Goal: Transaction & Acquisition: Purchase product/service

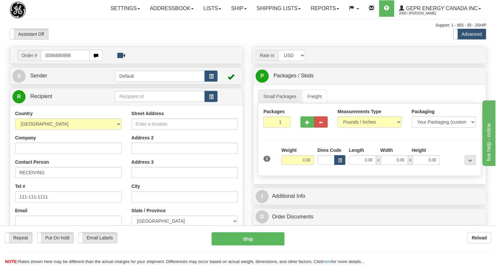
click at [50, 61] on input "0086680998" at bounding box center [65, 55] width 49 height 11
type input "86680998"
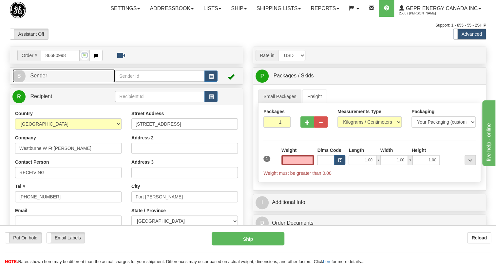
type input "0.00"
click at [40, 78] on span "Sender" at bounding box center [38, 76] width 17 height 6
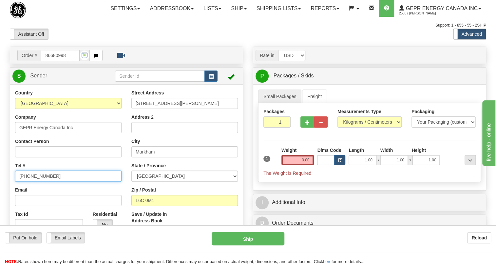
click at [36, 182] on input "(779)7960565" at bounding box center [68, 175] width 107 height 11
paste input "905-927-5013"
type input "905-927-5013"
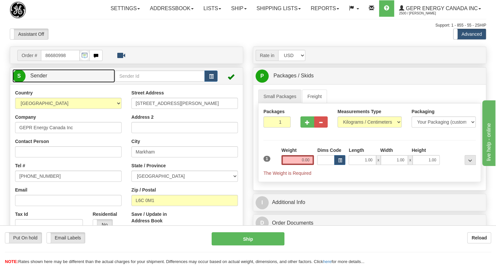
click at [43, 78] on span "Sender" at bounding box center [38, 76] width 17 height 6
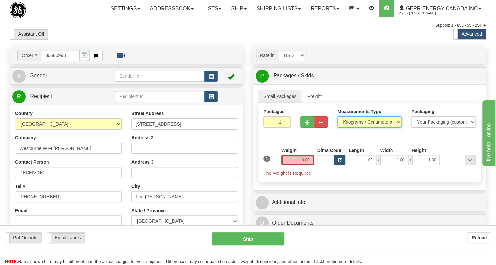
click at [373, 128] on select "Pounds / Inches Kilograms / Centimeters" at bounding box center [370, 121] width 64 height 11
select select "0"
click at [338, 128] on select "Pounds / Inches Kilograms / Centimeters" at bounding box center [370, 121] width 64 height 11
click at [358, 165] on input "1.00" at bounding box center [362, 160] width 27 height 10
type input "0.00"
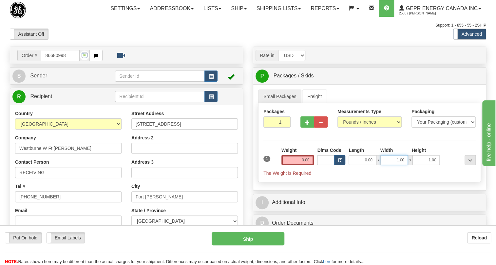
click at [390, 165] on input "1.00" at bounding box center [394, 160] width 27 height 10
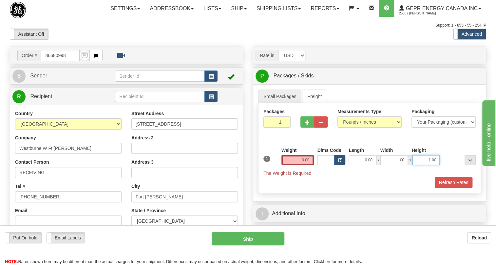
type input "0.00"
click at [421, 165] on input "1.00" at bounding box center [426, 160] width 27 height 10
type input "0.00"
click at [305, 165] on input "0.00" at bounding box center [298, 160] width 33 height 10
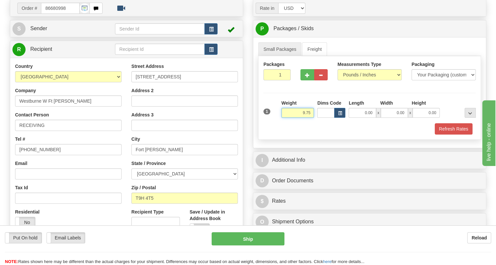
scroll to position [59, 0]
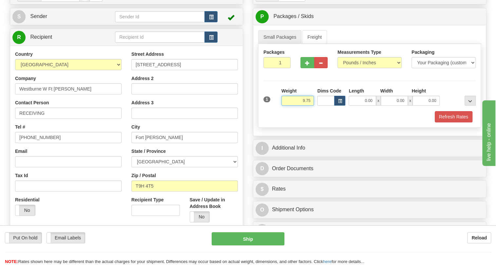
type input "9.75"
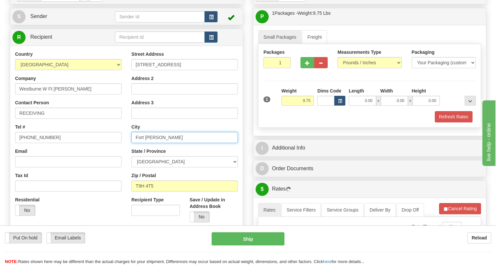
drag, startPoint x: 145, startPoint y: 151, endPoint x: 138, endPoint y: 154, distance: 6.8
click at [138, 143] on input "Fort McMurray" at bounding box center [184, 137] width 107 height 11
click at [170, 143] on input "Fort McMurray" at bounding box center [184, 137] width 107 height 11
type input "FORT MCMURRAY"
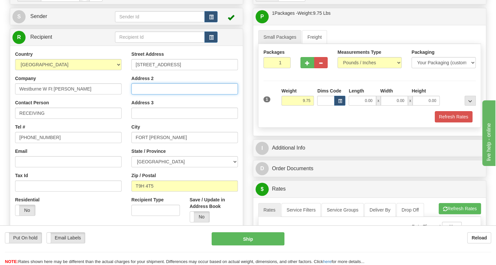
type input "FIREBAG SITE"
drag, startPoint x: 173, startPoint y: 105, endPoint x: 131, endPoint y: 111, distance: 41.8
click at [131, 111] on div "Street Address 205 Mackay Crescent Address 2 FIREBAG SITE Address 3 City FORT M…" at bounding box center [185, 139] width 116 height 176
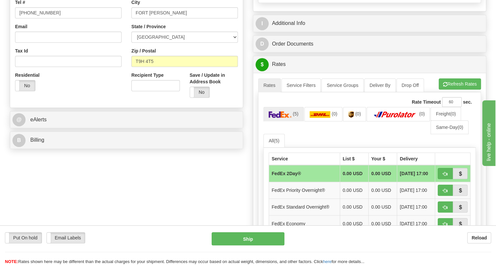
scroll to position [208, 0]
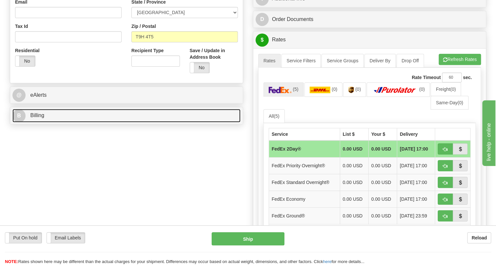
click at [41, 118] on span "Billing" at bounding box center [37, 115] width 14 height 6
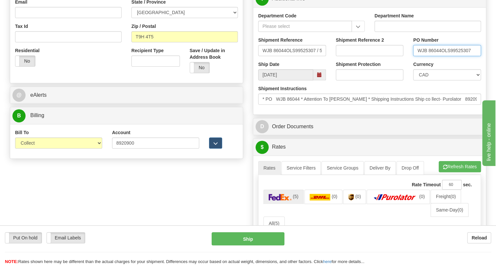
drag, startPoint x: 441, startPoint y: 66, endPoint x: 416, endPoint y: 71, distance: 25.7
click at [416, 61] on div "PO Number WJB 86044OLS99525307" at bounding box center [447, 49] width 78 height 24
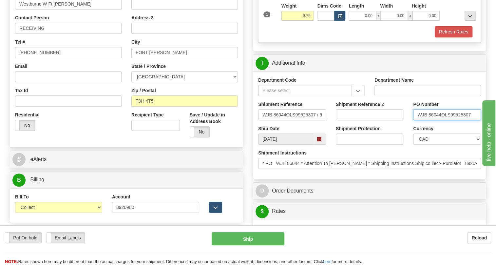
scroll to position [119, 0]
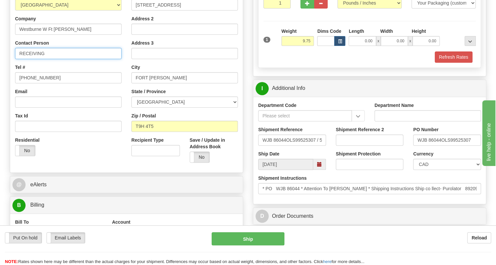
click at [52, 59] on input "RECEIVING" at bounding box center [68, 53] width 107 height 11
paste input "WJB 86044"
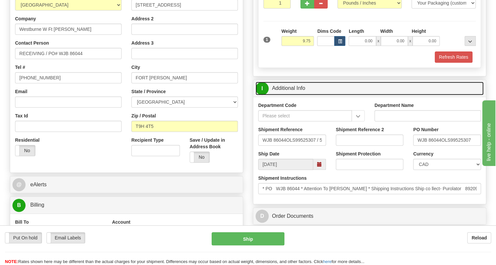
click at [295, 95] on link "I Additional Info" at bounding box center [370, 88] width 228 height 13
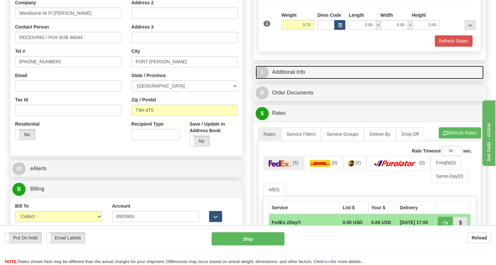
scroll to position [149, 0]
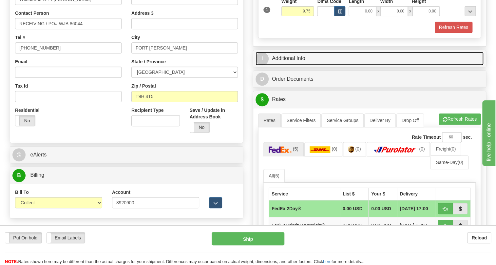
click at [285, 65] on link "I Additional Info" at bounding box center [370, 58] width 228 height 13
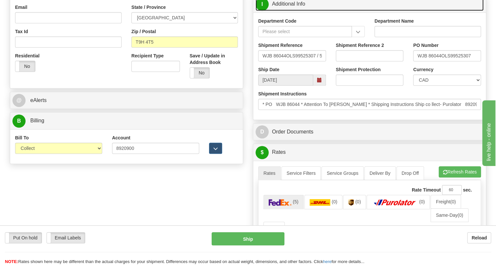
scroll to position [208, 0]
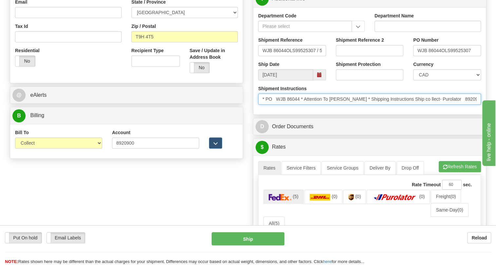
drag, startPoint x: 360, startPoint y: 114, endPoint x: 305, endPoint y: 113, distance: 54.7
click at [305, 105] on input "* PO WJB 86044 * Attention To Arden Durham * Shipping Instructions Ship co llec…" at bounding box center [369, 98] width 223 height 11
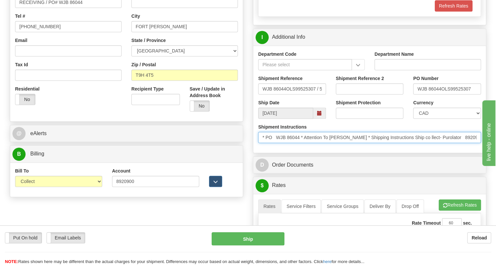
scroll to position [89, 0]
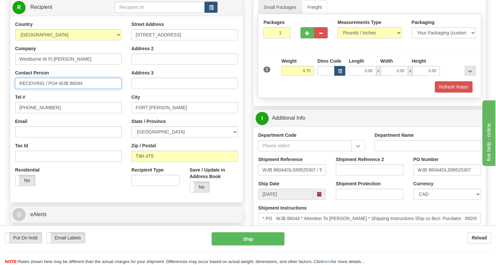
click at [30, 89] on input "RECEIVING / PO# WJB 86044" at bounding box center [68, 83] width 107 height 11
paste input "Attention To Arden Durham"
click at [41, 89] on input "Attention To Arden Durham / PO# WJB 86044" at bounding box center [68, 83] width 107 height 11
click at [34, 89] on input "Attention to Arden Durham / PO# WJB 86044" at bounding box center [68, 83] width 107 height 11
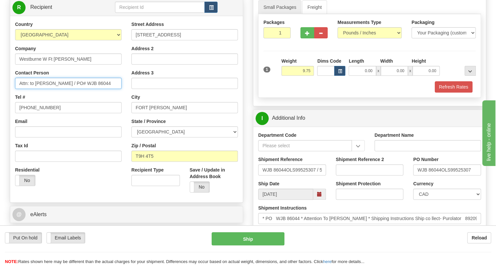
type input "Attn: to Arden Durham / PO# WJB 86044"
click at [118, 109] on div "Tel # (779)7960565" at bounding box center [68, 103] width 107 height 19
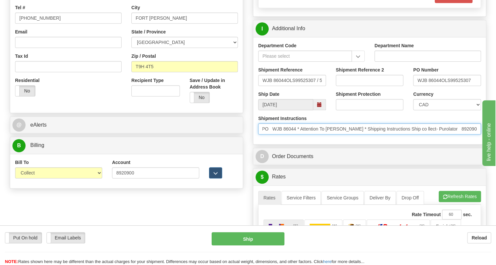
scroll to position [0, 0]
drag, startPoint x: 376, startPoint y: 144, endPoint x: 253, endPoint y: 142, distance: 122.9
click at [253, 139] on div "Shipment Instructions * PO WJB 86044 * Attention To Arden Durham * Shipping Ins…" at bounding box center [369, 127] width 233 height 24
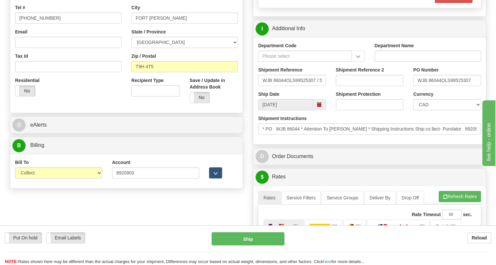
click at [248, 151] on div "Rate in Account Currency ARN AWG AUD AUS BHD BBD BFR BMD BRC BRL GBP UKL BND BG…" at bounding box center [369, 166] width 243 height 597
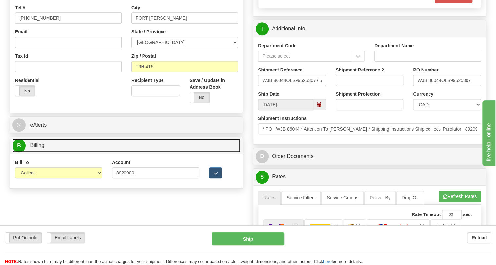
click at [37, 148] on span "Billing" at bounding box center [37, 145] width 14 height 6
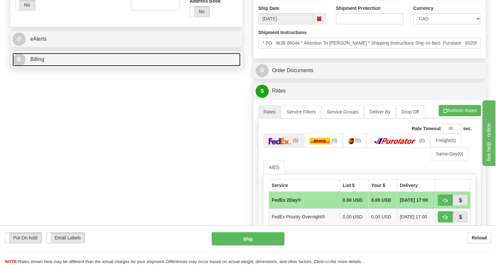
scroll to position [268, 0]
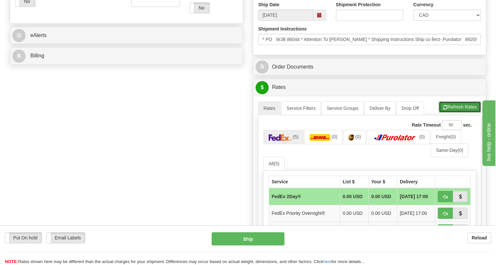
click at [458, 112] on button "Refresh Rates" at bounding box center [460, 106] width 42 height 11
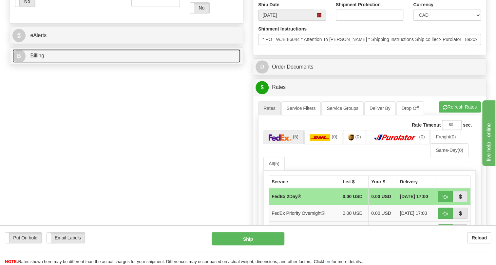
click at [41, 58] on span "Billing" at bounding box center [37, 56] width 14 height 6
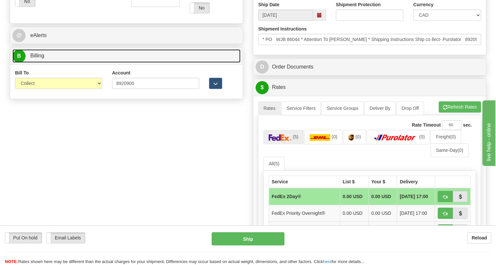
click at [41, 58] on span "Billing" at bounding box center [37, 56] width 14 height 6
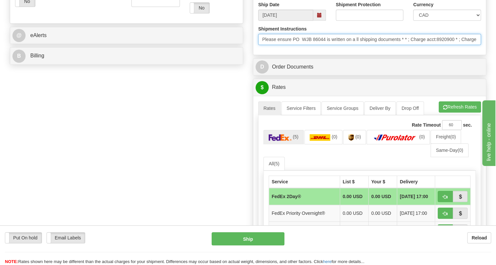
scroll to position [0, 309]
drag, startPoint x: 262, startPoint y: 53, endPoint x: 494, endPoint y: 51, distance: 232.1
click at [494, 51] on div "Toggle navigation Settings Shipping Preferences Fields Preferences New" at bounding box center [248, 70] width 496 height 677
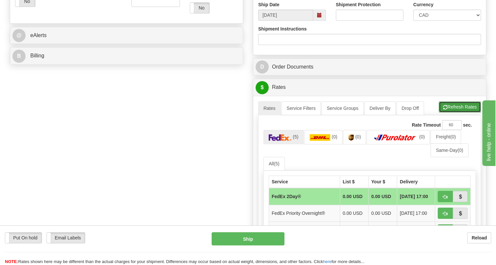
click at [460, 112] on button "Refresh Rates" at bounding box center [460, 106] width 42 height 11
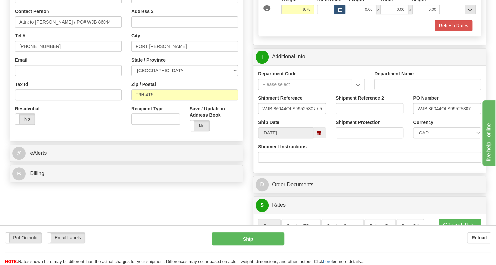
scroll to position [149, 0]
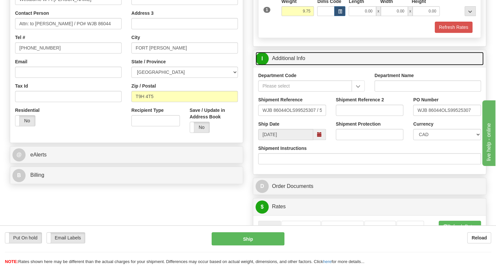
click at [296, 65] on link "I Additional Info" at bounding box center [370, 58] width 228 height 13
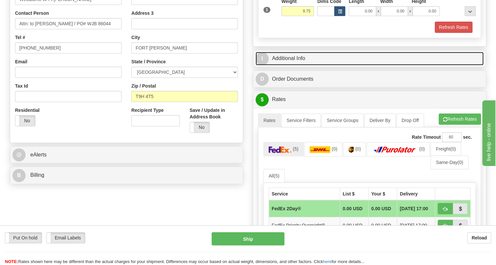
click at [296, 65] on link "I Additional Info" at bounding box center [370, 58] width 228 height 13
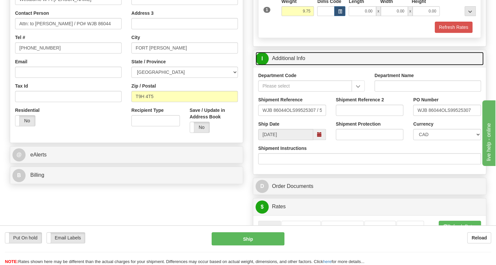
click at [296, 65] on link "I Additional Info" at bounding box center [370, 58] width 228 height 13
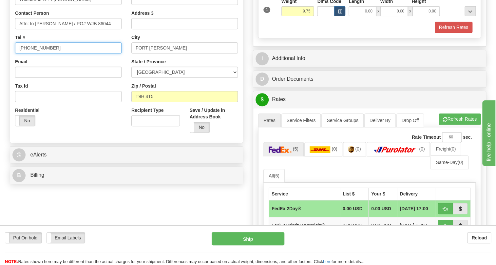
click at [38, 53] on input "(779)7960565" at bounding box center [68, 47] width 107 height 11
paste input "780-732-7640"
type input "780-732-7640"
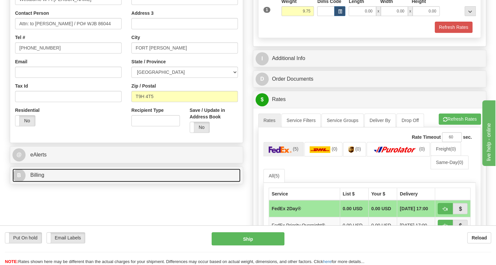
click at [39, 178] on span "Billing" at bounding box center [37, 175] width 14 height 6
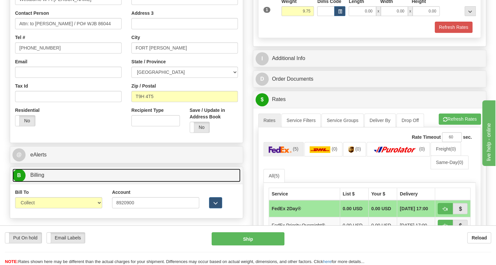
click at [37, 178] on span "Billing" at bounding box center [37, 175] width 14 height 6
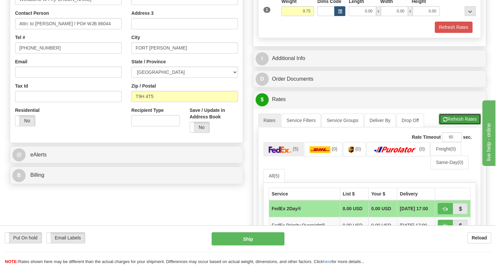
click at [461, 125] on button "Refresh Rates" at bounding box center [460, 118] width 42 height 11
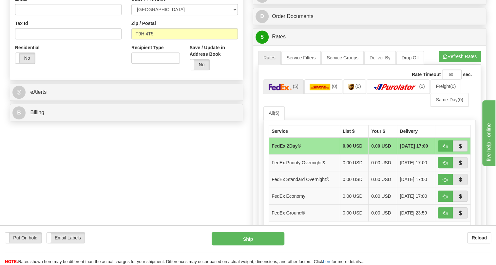
scroll to position [238, 0]
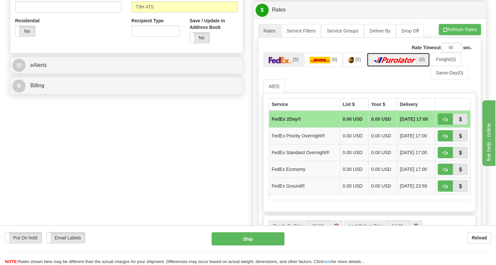
click at [392, 63] on img at bounding box center [395, 60] width 46 height 7
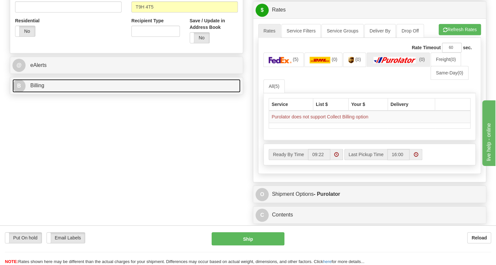
click at [39, 88] on span "Billing" at bounding box center [37, 86] width 14 height 6
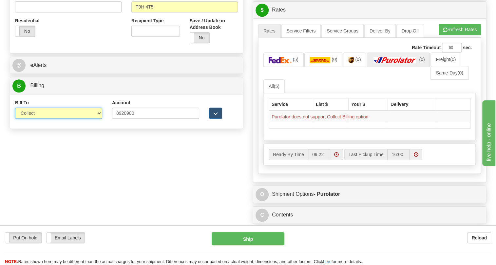
click at [52, 119] on select "Sender Recipient Third Party Collect" at bounding box center [58, 113] width 87 height 11
select select "2"
click at [15, 119] on select "Sender Recipient Third Party Collect" at bounding box center [58, 113] width 87 height 11
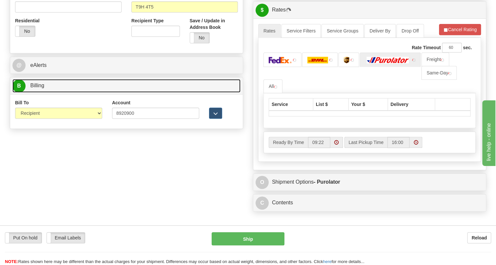
click at [39, 88] on span "Billing" at bounding box center [37, 86] width 14 height 6
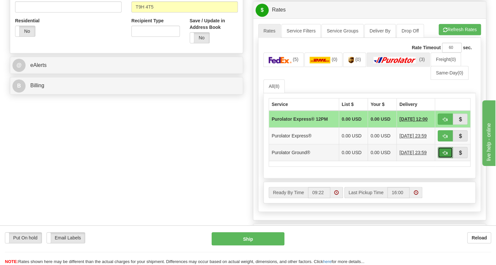
click at [447, 155] on span "button" at bounding box center [445, 153] width 5 height 4
type input "260"
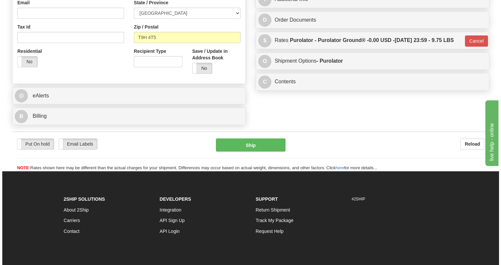
scroll to position [208, 0]
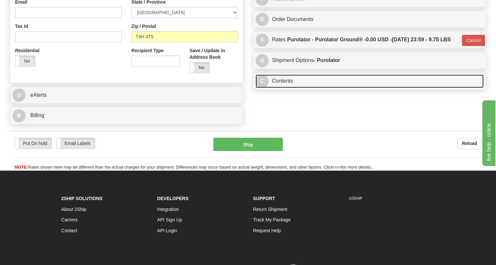
click at [283, 88] on link "C Contents" at bounding box center [370, 80] width 228 height 13
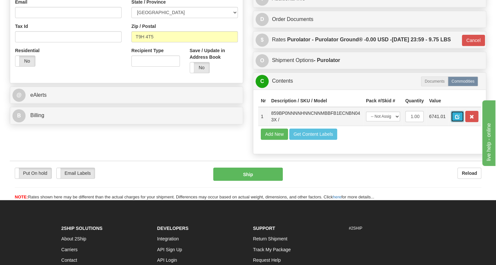
click at [457, 122] on button "button" at bounding box center [457, 116] width 13 height 11
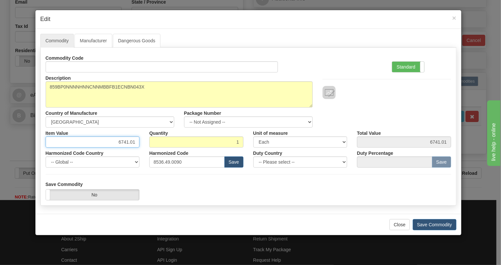
click at [127, 141] on input "6741.01" at bounding box center [93, 141] width 94 height 11
type input "5424.64"
click at [403, 67] on label "Standard" at bounding box center [408, 67] width 32 height 10
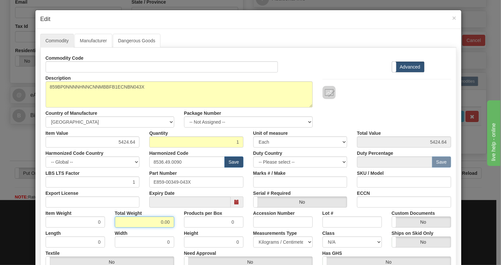
click at [156, 220] on input "0.00" at bounding box center [144, 221] width 59 height 11
type input "1.00"
type input "1.0000"
click at [267, 242] on select "Pounds / Inches Kilograms / Centimeters" at bounding box center [282, 241] width 59 height 11
select select "0"
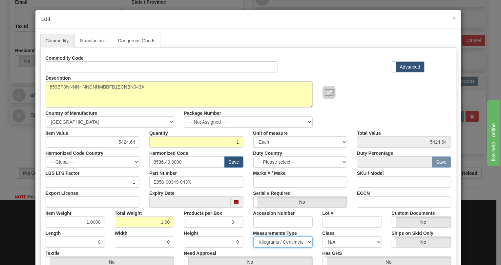
click at [253, 236] on select "Pounds / Inches Kilograms / Centimeters" at bounding box center [282, 241] width 59 height 11
click at [248, 242] on div "Measurements Type Pounds / Inches Kilograms / Centimeters" at bounding box center [282, 237] width 69 height 20
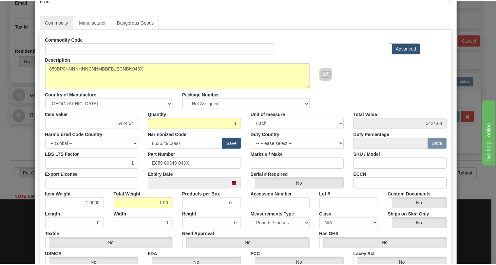
scroll to position [100, 0]
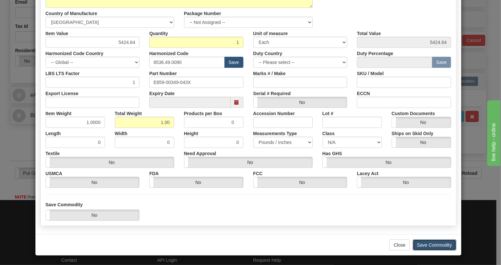
click at [424, 245] on button "Save Commodity" at bounding box center [434, 244] width 44 height 11
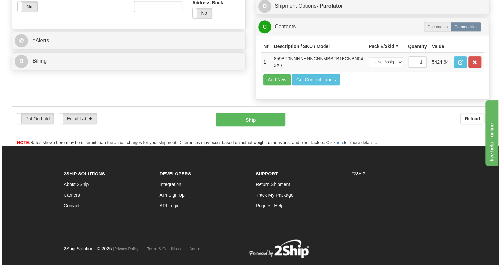
scroll to position [268, 0]
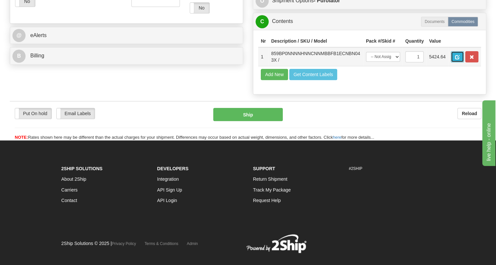
click at [454, 62] on button "button" at bounding box center [457, 56] width 13 height 11
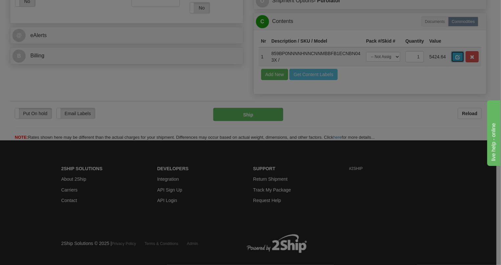
scroll to position [0, 0]
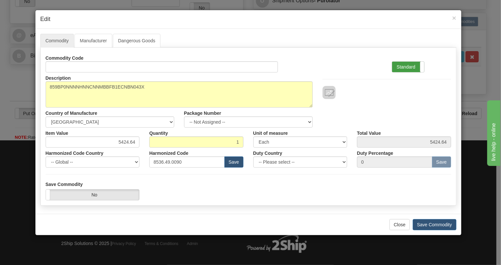
click at [402, 67] on label "Standard" at bounding box center [408, 67] width 32 height 10
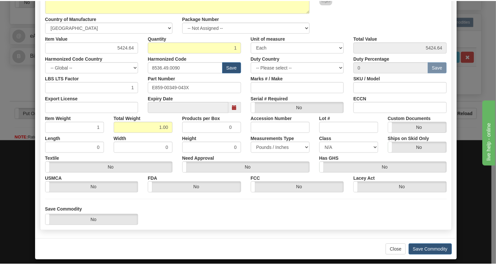
scroll to position [100, 0]
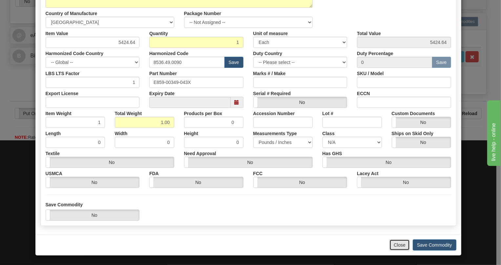
click at [394, 245] on button "Close" at bounding box center [399, 244] width 20 height 11
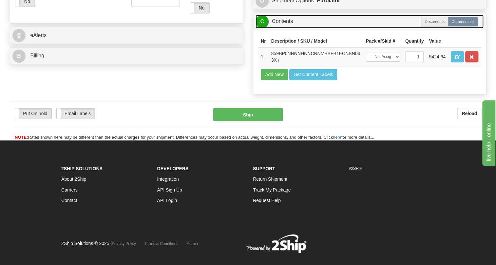
click at [283, 28] on link "C Contents" at bounding box center [370, 21] width 228 height 13
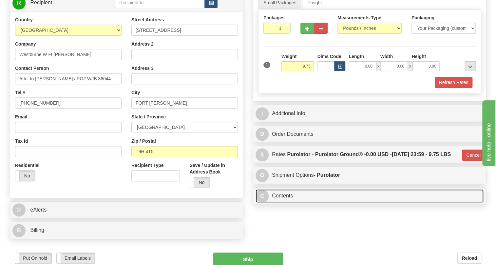
scroll to position [86, 0]
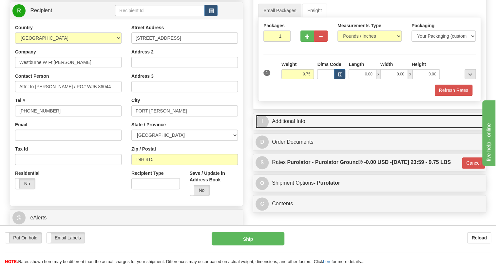
click at [287, 128] on link "I Additional Info" at bounding box center [370, 121] width 228 height 13
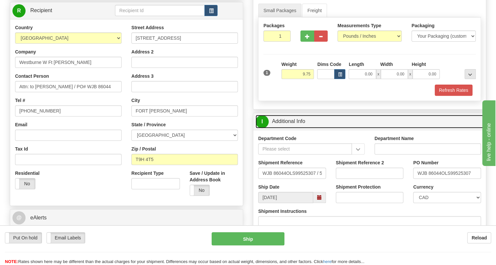
click at [297, 128] on link "I Additional Info" at bounding box center [370, 121] width 228 height 13
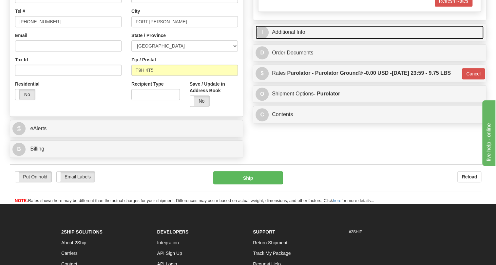
scroll to position [175, 0]
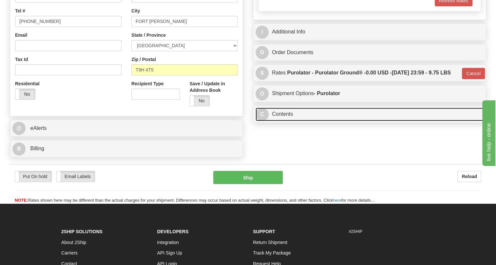
click at [288, 121] on link "C Contents" at bounding box center [370, 114] width 228 height 13
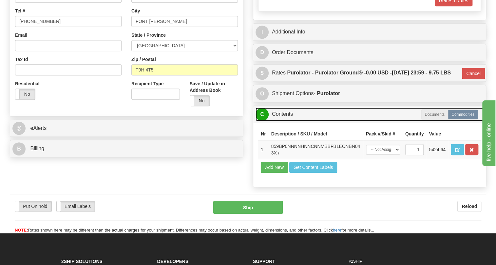
click at [288, 121] on link "C Contents" at bounding box center [370, 114] width 228 height 13
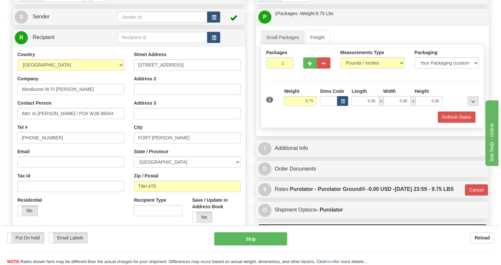
scroll to position [56, 0]
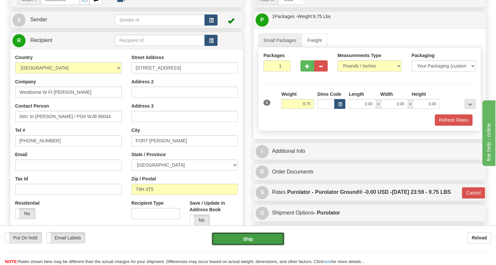
click at [250, 239] on button "Ship" at bounding box center [248, 238] width 73 height 13
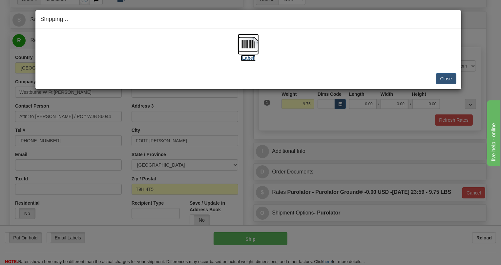
click at [245, 42] on img at bounding box center [248, 44] width 21 height 21
click at [448, 80] on button "Close" at bounding box center [446, 78] width 20 height 11
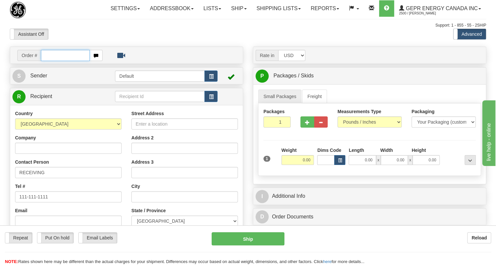
click at [47, 61] on input "text" at bounding box center [65, 55] width 49 height 11
paste input "0086680997"
click at [50, 61] on input "0086680997" at bounding box center [65, 55] width 49 height 11
type input "86680997"
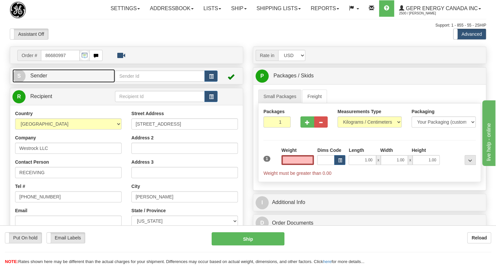
type input "0.00"
click at [42, 78] on span "Sender" at bounding box center [38, 76] width 17 height 6
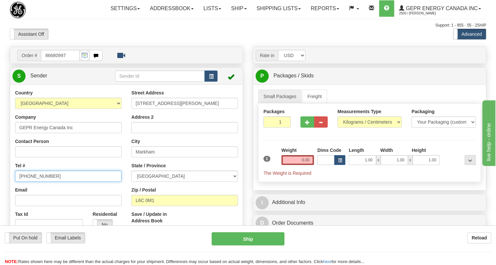
click at [40, 182] on input "(779)7960565" at bounding box center [68, 175] width 107 height 11
paste input "905-927-5013"
type input "905-927-5013"
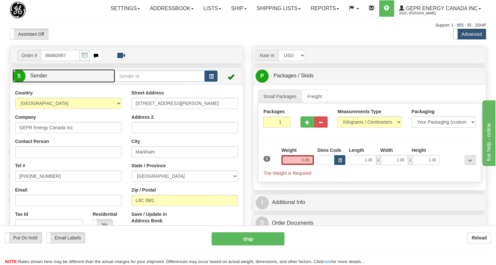
click at [45, 78] on span "Sender" at bounding box center [38, 76] width 17 height 6
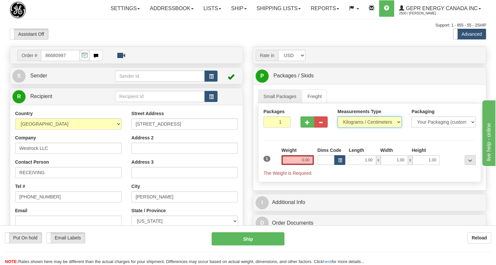
click at [352, 128] on select "Pounds / Inches Kilograms / Centimeters" at bounding box center [370, 121] width 64 height 11
select select "0"
click at [338, 128] on select "Pounds / Inches Kilograms / Centimeters" at bounding box center [370, 121] width 64 height 11
click at [361, 165] on input "1.00" at bounding box center [362, 160] width 27 height 10
type input "0.00"
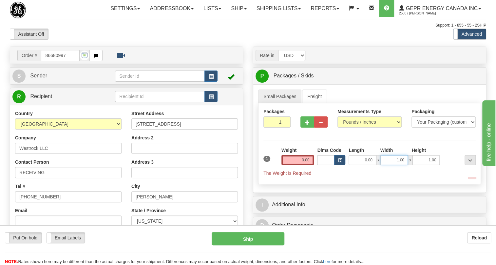
click at [393, 165] on input "1.00" at bounding box center [394, 160] width 27 height 10
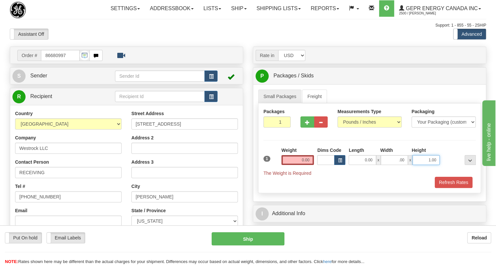
type input "0.00"
click at [418, 165] on input "1.00" at bounding box center [426, 160] width 27 height 10
type input "0.00"
click at [299, 165] on input "0.00" at bounding box center [298, 160] width 33 height 10
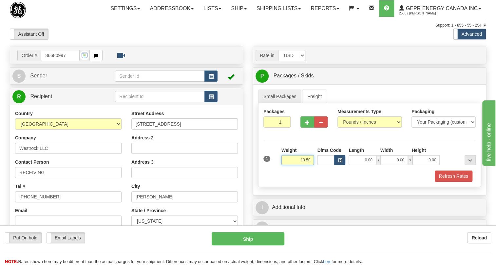
type input "19.50"
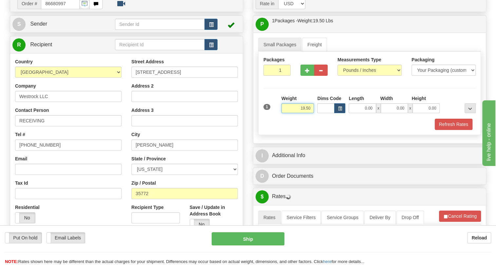
scroll to position [59, 0]
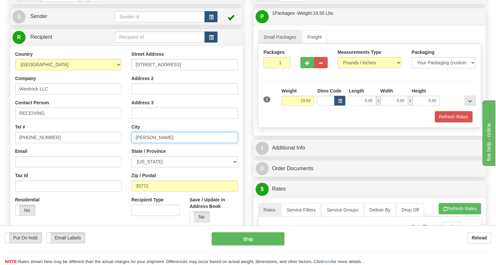
drag, startPoint x: 157, startPoint y: 150, endPoint x: 138, endPoint y: 155, distance: 19.9
click at [138, 143] on input "Stevenson" at bounding box center [184, 137] width 107 height 11
type input "STEVENSON"
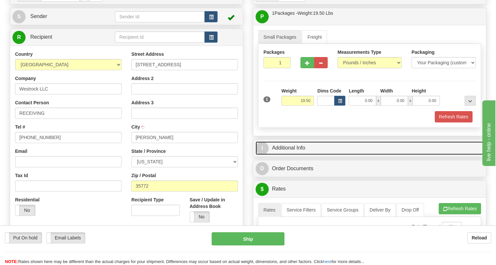
click at [289, 155] on link "I Additional Info" at bounding box center [370, 147] width 228 height 13
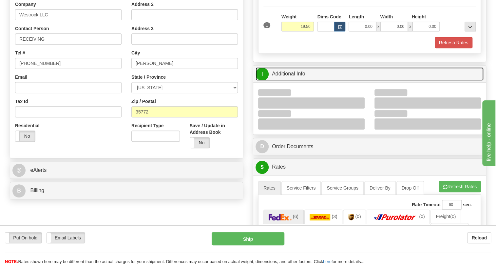
scroll to position [149, 0]
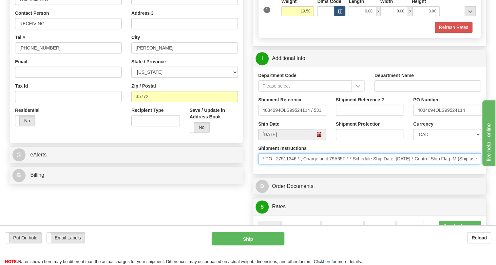
click at [296, 164] on input "* PO 27511346 * ; Charge acct:79A65F * * Schedule Ship Date: 8/25/2025 * Contro…" at bounding box center [369, 158] width 223 height 11
drag, startPoint x: 261, startPoint y: 172, endPoint x: 254, endPoint y: 177, distance: 8.9
click at [254, 169] on div "Shipment Instructions * PO 27511346 * ; Charge acct:79A65F * * Schedule Ship Da…" at bounding box center [369, 157] width 233 height 24
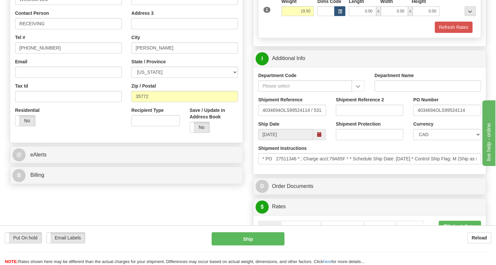
click at [330, 174] on div "Department Code Department Name Shipment Reference 4034694OLS99524114 / 531269 …" at bounding box center [369, 120] width 233 height 107
click at [433, 140] on select "CAD USD EUR ZAR RON ANG ARN AUD AUS AWG BBD BFR BGN BHD BMD BND BRC BRL CHP CKZ…" at bounding box center [447, 134] width 68 height 11
select select "1"
click at [413, 140] on select "CAD USD EUR ZAR RON ANG ARN AUD AUS AWG BBD BFR BGN BHD BMD BND BRC BRL CHP CKZ…" at bounding box center [447, 134] width 68 height 11
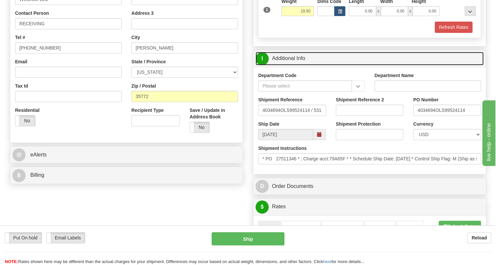
click at [294, 65] on link "I Additional Info" at bounding box center [370, 58] width 228 height 13
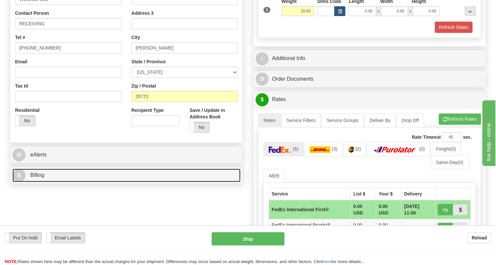
click at [38, 178] on span "Billing" at bounding box center [37, 175] width 14 height 6
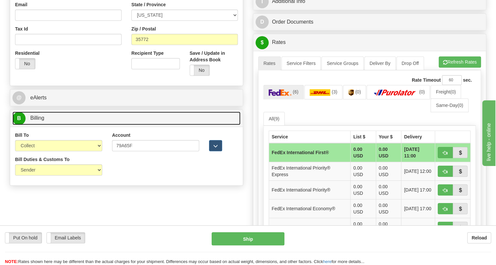
scroll to position [208, 0]
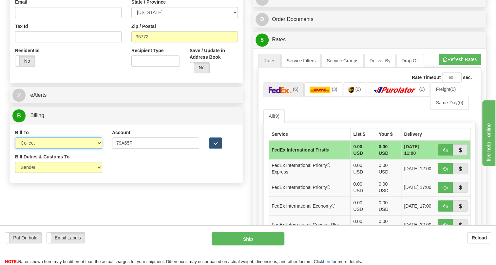
click at [99, 148] on select "Sender Recipient Third Party Collect" at bounding box center [58, 142] width 87 height 11
select select "1"
click at [15, 148] on select "Sender Recipient Third Party Collect" at bounding box center [58, 142] width 87 height 11
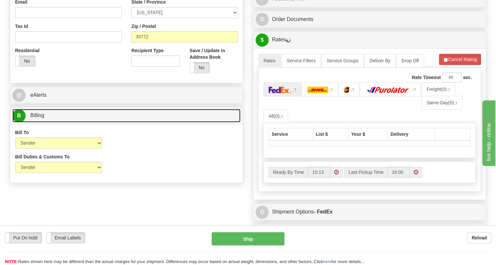
click at [40, 118] on span "Billing" at bounding box center [37, 115] width 14 height 6
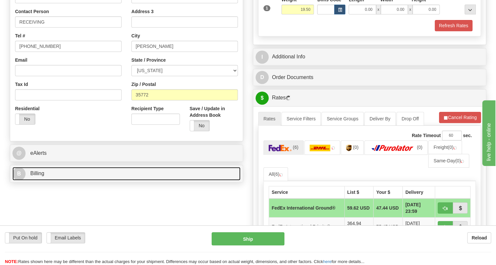
scroll to position [149, 0]
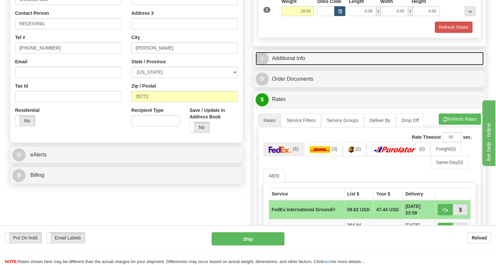
click at [297, 65] on link "I Additional Info" at bounding box center [370, 58] width 228 height 13
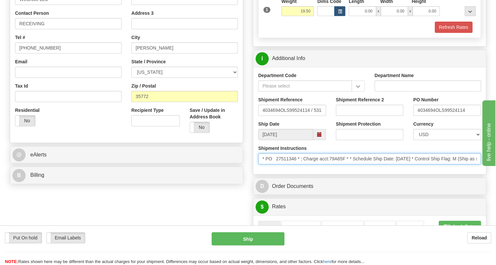
drag, startPoint x: 297, startPoint y: 174, endPoint x: 266, endPoint y: 177, distance: 30.9
click at [266, 164] on input "* PO 27511346 * ; Charge acct:79A65F * * Schedule Ship Date: 8/25/2025 * Contro…" at bounding box center [369, 158] width 223 height 11
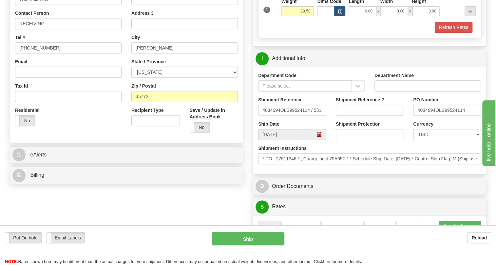
click at [333, 161] on div "Shipment Instructions * PO 27511346 * ; Charge acct:79A65F * * Schedule Ship Da…" at bounding box center [369, 154] width 223 height 19
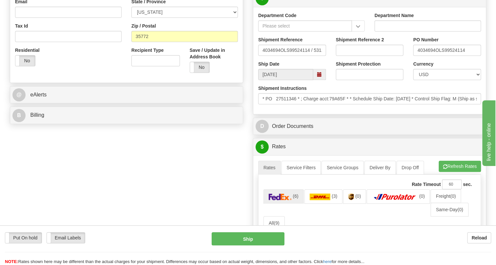
scroll to position [208, 0]
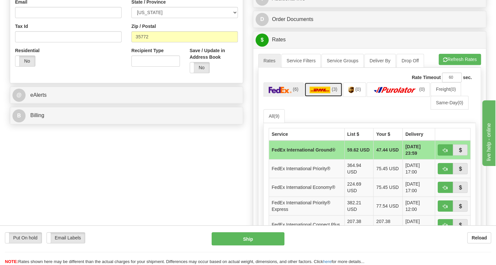
click at [318, 93] on img at bounding box center [320, 90] width 21 height 7
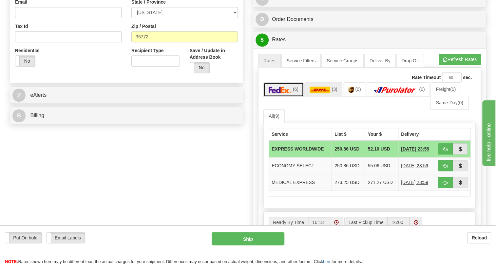
click at [283, 93] on img at bounding box center [280, 90] width 23 height 7
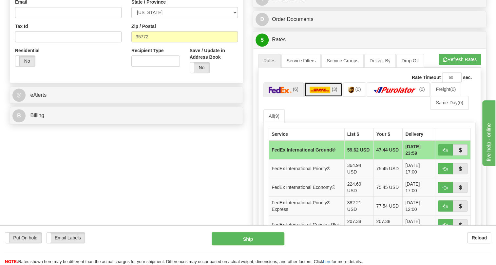
click at [319, 93] on img at bounding box center [320, 90] width 21 height 7
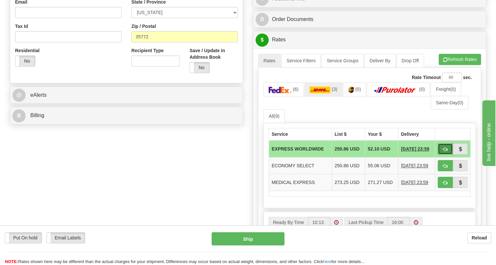
click at [446, 151] on span "button" at bounding box center [445, 149] width 5 height 4
type input "P"
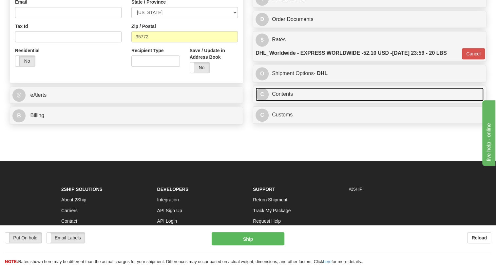
click at [284, 101] on link "C Contents" at bounding box center [370, 94] width 228 height 13
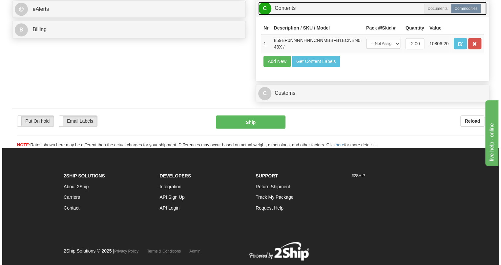
scroll to position [298, 0]
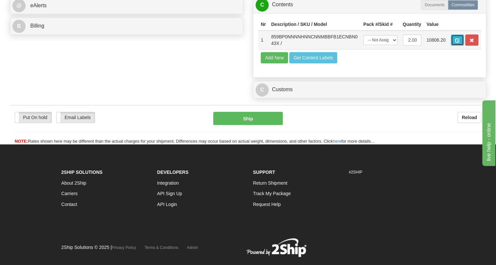
click at [459, 43] on span "button" at bounding box center [457, 40] width 5 height 4
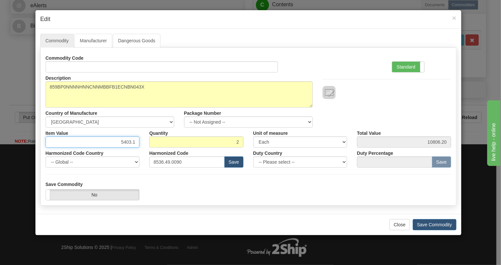
click at [126, 143] on input "5403.1" at bounding box center [93, 141] width 94 height 11
type input "3465.42"
type input "6930.84"
click at [405, 65] on label "Standard" at bounding box center [408, 67] width 32 height 10
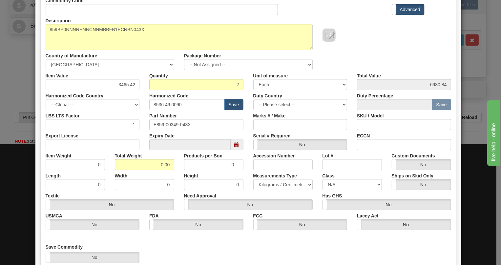
scroll to position [59, 0]
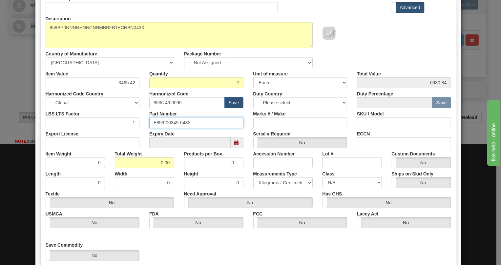
drag, startPoint x: 189, startPoint y: 122, endPoint x: 150, endPoint y: 123, distance: 39.3
click at [149, 123] on input "E859-00349-043X" at bounding box center [196, 122] width 94 height 11
click at [174, 103] on input "8536.49.0090" at bounding box center [186, 102] width 75 height 11
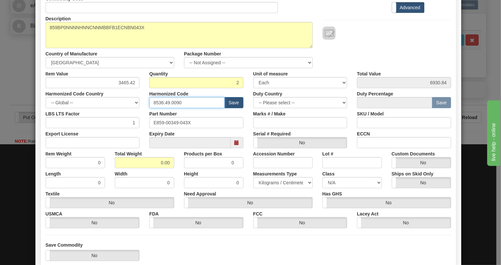
paste input "7.10.916"
type input "8537.10.9160"
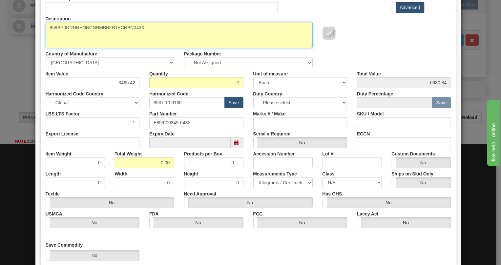
drag, startPoint x: 144, startPoint y: 25, endPoint x: 131, endPoint y: 29, distance: 13.0
click at [131, 29] on textarea "859BP0NNNNHNNCNNMBBFB1ECNBN043X" at bounding box center [179, 35] width 267 height 26
type textarea "859BP0NNNNHNNCNNMBBFB1ECNBN"
click at [96, 27] on textarea "859BP0NNNNHNNCNNMBBFB1ECNBN043X" at bounding box center [179, 35] width 267 height 26
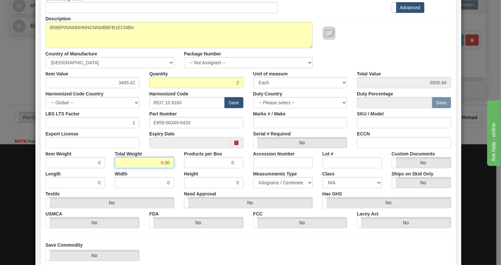
click at [152, 161] on input "0.00" at bounding box center [144, 162] width 59 height 11
type input "1.00"
type input "0.5000"
click at [274, 180] on select "Pounds / Inches Kilograms / Centimeters" at bounding box center [282, 182] width 59 height 11
select select "0"
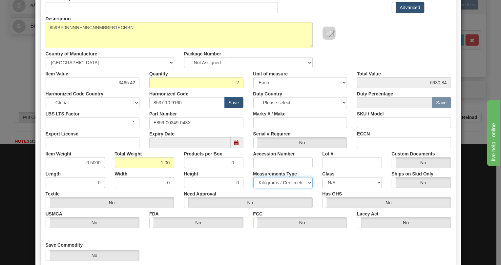
click at [253, 177] on select "Pounds / Inches Kilograms / Centimeters" at bounding box center [282, 182] width 59 height 11
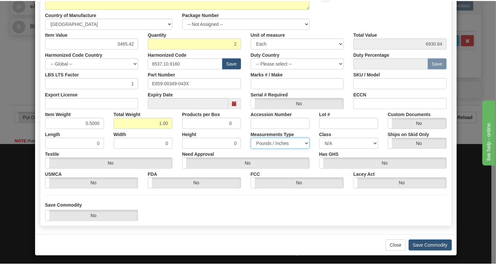
scroll to position [100, 0]
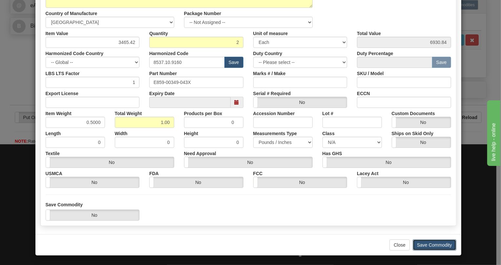
click at [437, 244] on button "Save Commodity" at bounding box center [434, 244] width 44 height 11
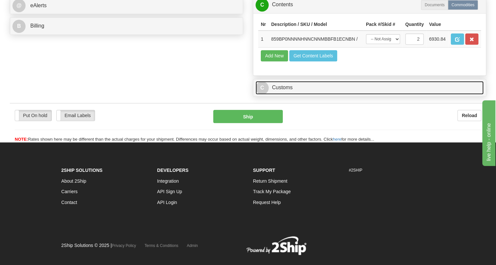
click at [283, 94] on link "C Customs" at bounding box center [370, 87] width 228 height 13
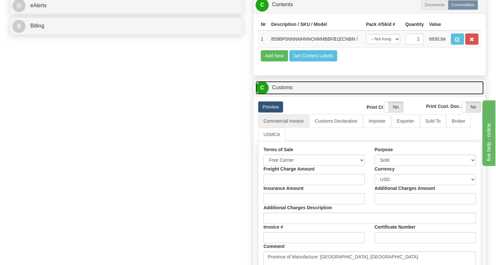
click at [287, 94] on link "C Customs" at bounding box center [370, 87] width 228 height 13
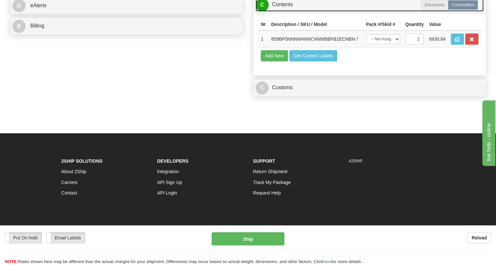
click at [283, 11] on link "C Contents" at bounding box center [370, 4] width 228 height 13
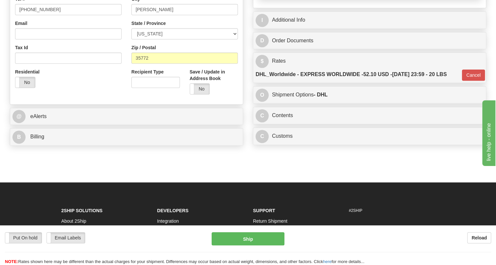
scroll to position [116, 0]
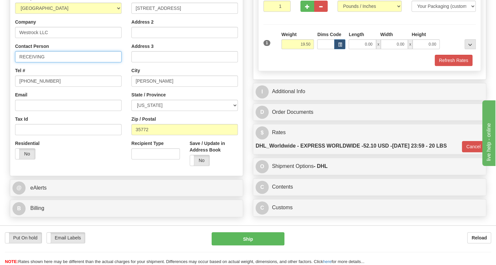
click at [48, 62] on input "RECEIVING" at bounding box center [68, 56] width 107 height 11
paste input "Jamie Hilpert"
type input "RECEIVING / Jamie Hilpert"
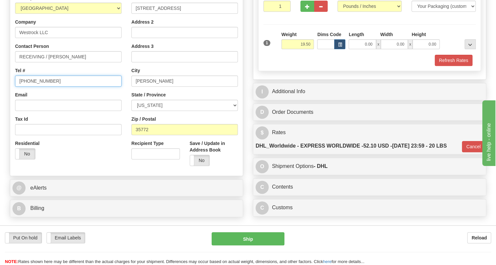
click at [32, 87] on input "(779)7960565" at bounding box center [68, 80] width 107 height 11
paste input "724-779-2683"
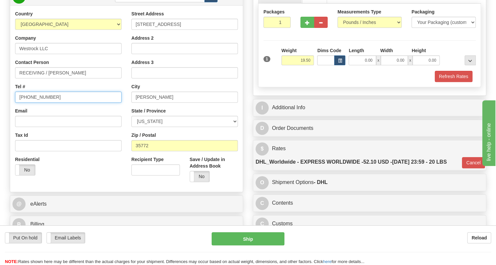
scroll to position [86, 0]
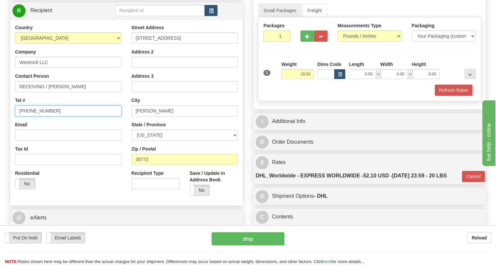
type input "724-779-2683"
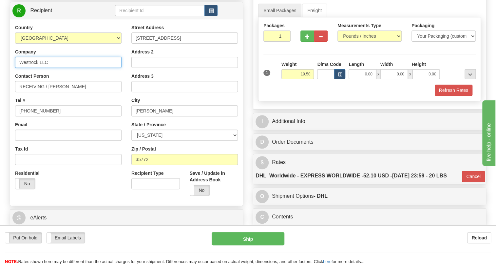
drag, startPoint x: 49, startPoint y: 75, endPoint x: 18, endPoint y: 78, distance: 30.9
click at [18, 68] on input "Westrock LLC" at bounding box center [68, 62] width 107 height 11
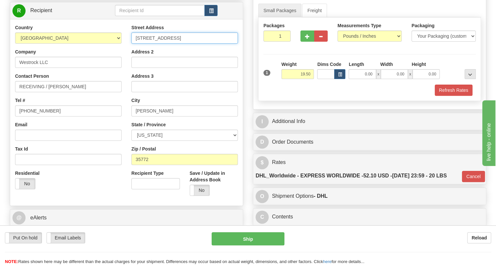
drag, startPoint x: 182, startPoint y: 52, endPoint x: 132, endPoint y: 53, distance: 50.2
click at [132, 44] on input "1611 County Road 85" at bounding box center [184, 37] width 107 height 11
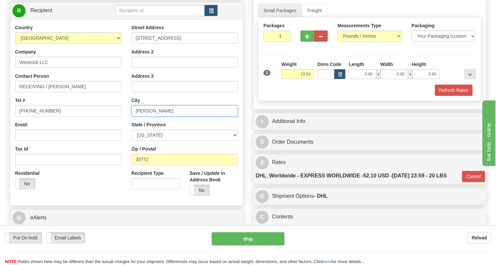
drag, startPoint x: 165, startPoint y: 126, endPoint x: 132, endPoint y: 127, distance: 33.1
click at [132, 116] on input "STEVENSON" at bounding box center [184, 110] width 107 height 11
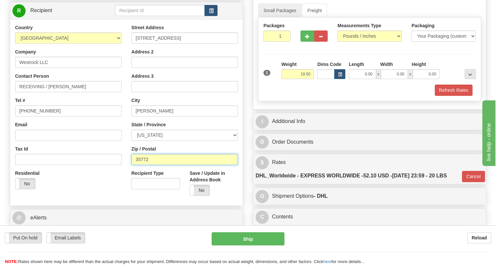
drag, startPoint x: 148, startPoint y: 174, endPoint x: 134, endPoint y: 176, distance: 13.9
click at [134, 165] on input "35772" at bounding box center [184, 159] width 107 height 11
click at [142, 165] on input "35772" at bounding box center [184, 159] width 107 height 11
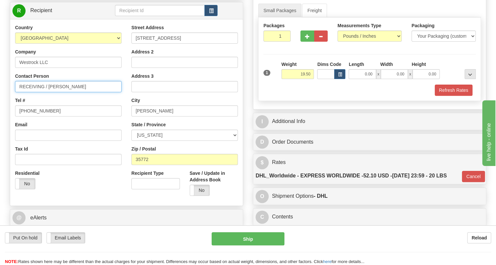
drag, startPoint x: 75, startPoint y: 101, endPoint x: 49, endPoint y: 102, distance: 26.6
click at [49, 92] on input "RECEIVING / Jamie Hilpert" at bounding box center [68, 86] width 107 height 11
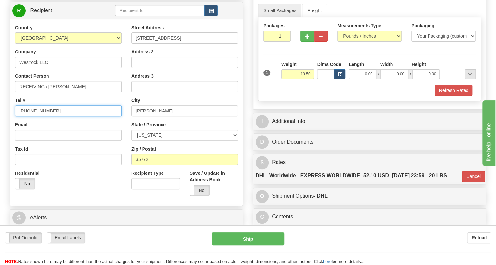
click at [45, 116] on input "724-779-2683" at bounding box center [68, 110] width 107 height 11
click at [85, 116] on input "724-779-2683" at bounding box center [68, 110] width 107 height 11
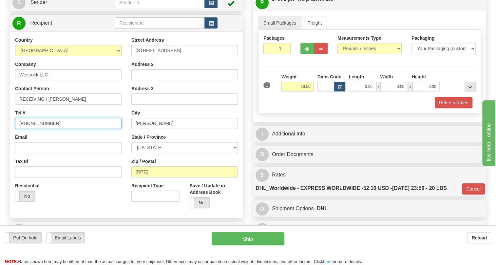
scroll to position [59, 0]
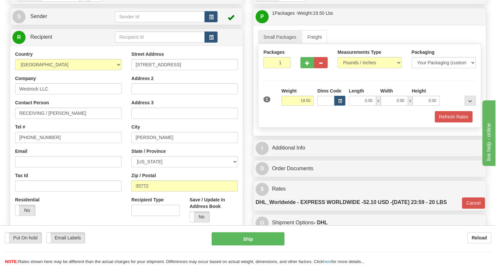
click at [125, 156] on div "Country AFGHANISTAN ALAND ISLANDS ALBANIA ALGERIA AMERICAN SAMOA ANDORRA ANGOLA…" at bounding box center [68, 136] width 116 height 170
click at [128, 168] on div "Street Address 1611 County Road 85 Address 2 Address 3 City STEVENSON State / P…" at bounding box center [185, 139] width 116 height 176
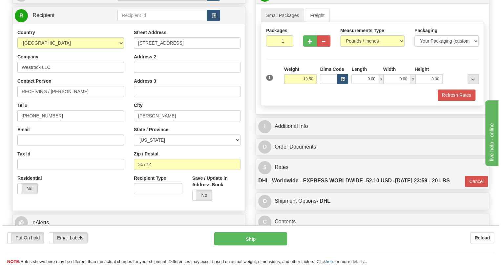
scroll to position [149, 0]
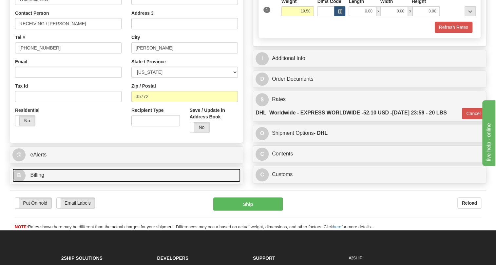
click at [39, 178] on span "Billing" at bounding box center [37, 175] width 14 height 6
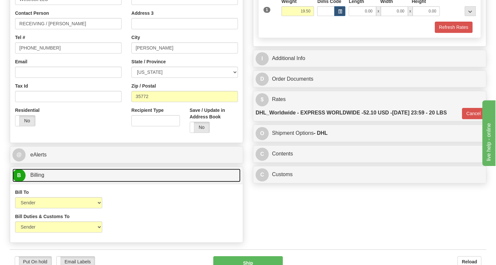
click at [39, 178] on span "Billing" at bounding box center [37, 175] width 14 height 6
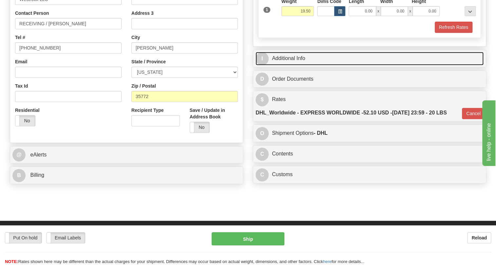
click at [287, 65] on link "I Additional Info" at bounding box center [370, 58] width 228 height 13
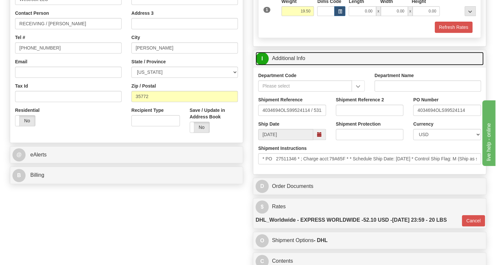
click at [297, 65] on link "I Additional Info" at bounding box center [370, 58] width 228 height 13
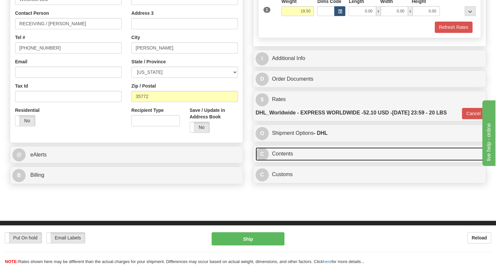
click at [287, 161] on link "C Contents" at bounding box center [370, 153] width 228 height 13
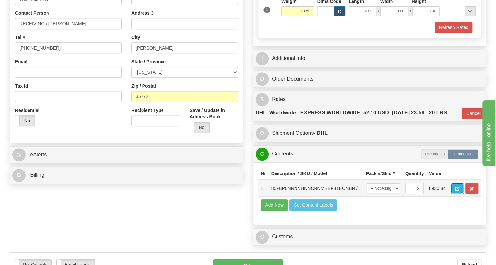
click at [459, 194] on button "button" at bounding box center [457, 188] width 13 height 11
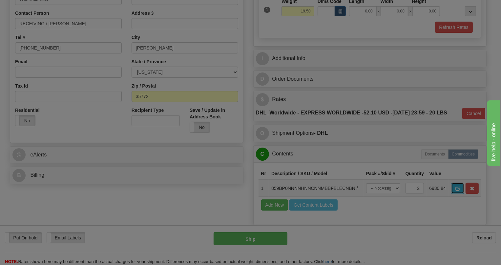
scroll to position [0, 0]
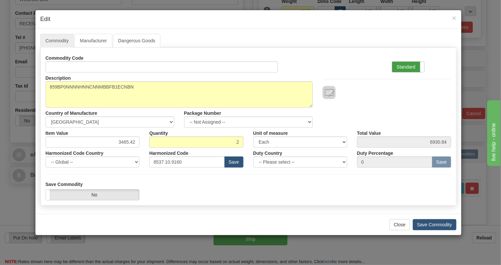
click at [402, 66] on label "Standard" at bounding box center [408, 67] width 32 height 10
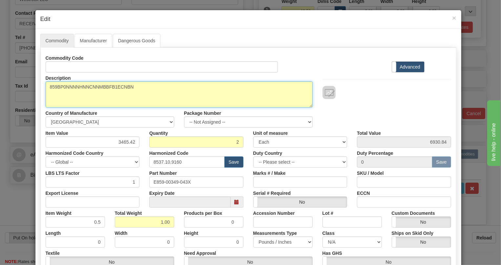
click at [102, 85] on textarea "859BP0NNNNHNNCNNMBBFB1ECNBN" at bounding box center [179, 94] width 267 height 26
click at [149, 94] on textarea "859BP0NNNNHNNCNNMBBFB1ECNBN" at bounding box center [179, 94] width 267 height 26
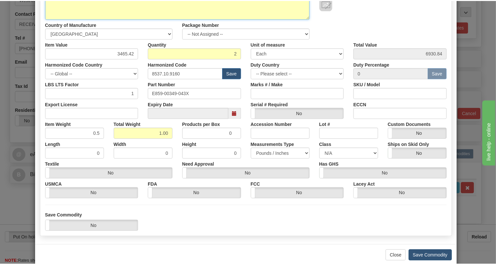
scroll to position [89, 0]
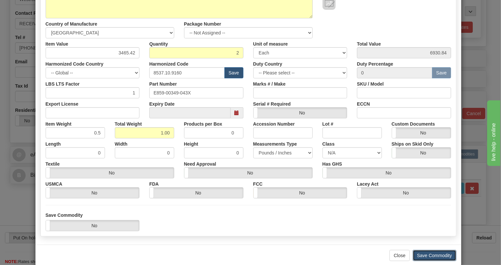
click at [440, 256] on button "Save Commodity" at bounding box center [434, 255] width 44 height 11
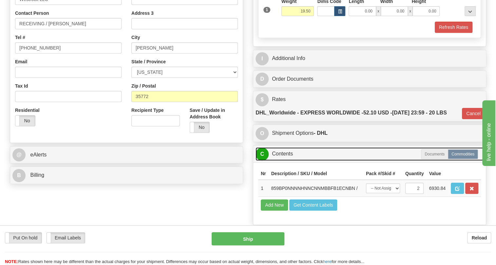
click at [288, 161] on link "C Contents" at bounding box center [370, 153] width 228 height 13
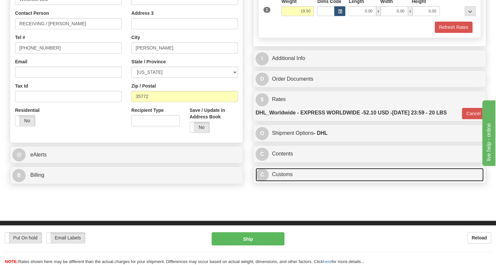
click at [291, 181] on link "C Customs" at bounding box center [370, 174] width 228 height 13
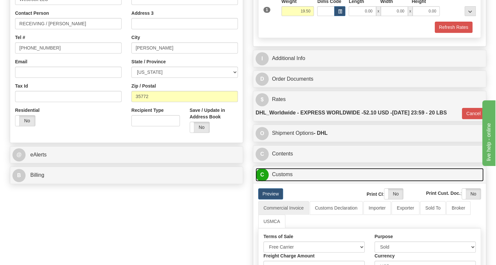
click at [291, 181] on link "C Customs" at bounding box center [370, 174] width 228 height 13
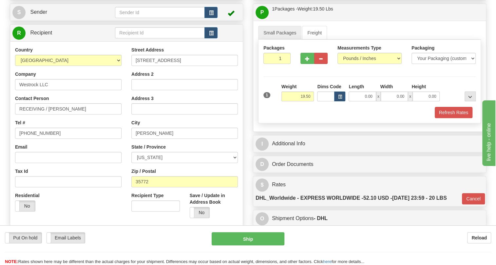
scroll to position [59, 0]
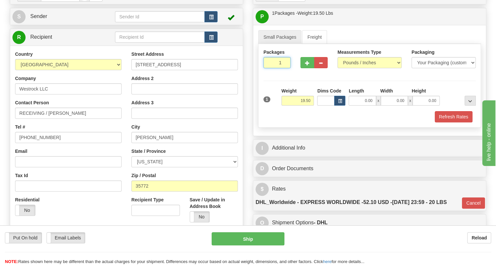
click at [279, 68] on input "1" at bounding box center [277, 62] width 27 height 11
type input "2"
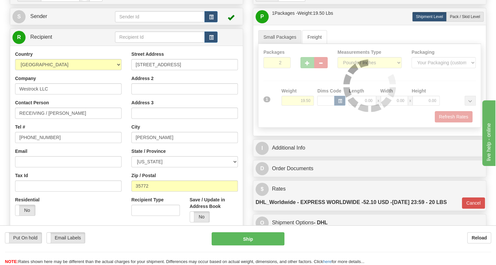
click at [308, 128] on div "Packages 2 1 Measurements Type" at bounding box center [369, 86] width 223 height 84
type input "P"
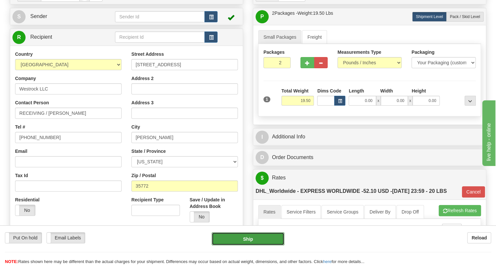
click at [248, 240] on button "Ship" at bounding box center [248, 238] width 73 height 13
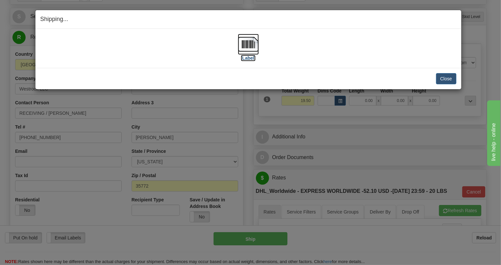
click at [250, 43] on img at bounding box center [248, 44] width 21 height 21
click at [446, 81] on button "Close" at bounding box center [446, 78] width 20 height 11
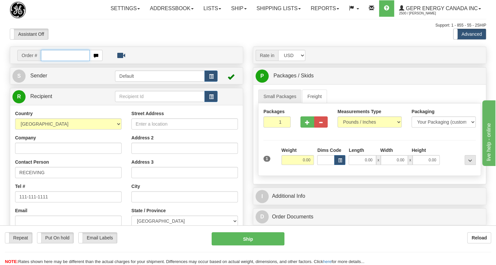
click at [55, 61] on input "text" at bounding box center [65, 55] width 49 height 11
paste input "0086680938"
click at [50, 61] on input "0086680938" at bounding box center [65, 55] width 49 height 11
type input "86680938"
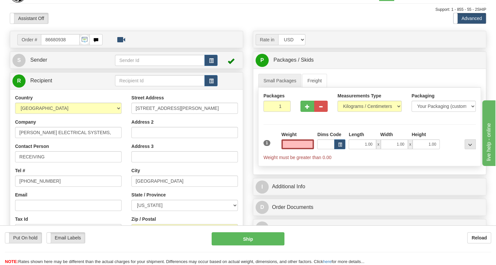
scroll to position [30, 0]
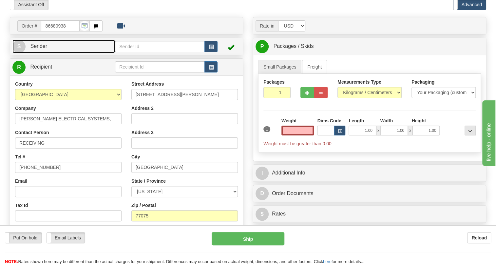
type input "0.00"
click at [39, 49] on span "Sender" at bounding box center [38, 46] width 17 height 6
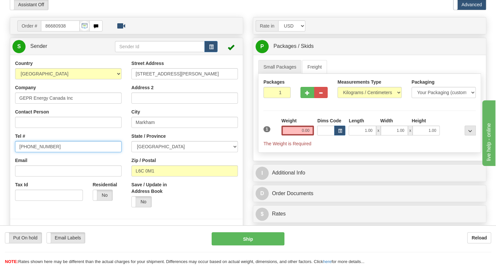
click at [36, 152] on input "(779)7960565" at bounding box center [68, 146] width 107 height 11
paste input "905-927-5013"
type input "905-927-5013"
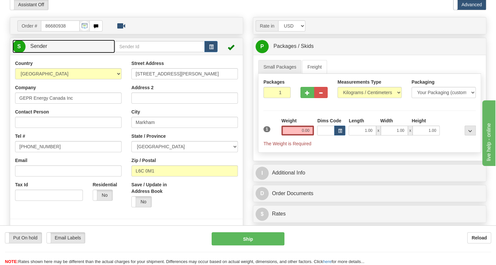
click at [41, 49] on span "Sender" at bounding box center [38, 46] width 17 height 6
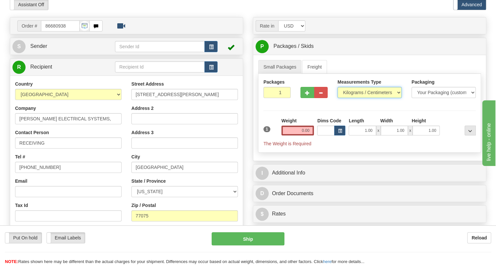
click at [349, 98] on select "Pounds / Inches Kilograms / Centimeters" at bounding box center [370, 92] width 64 height 11
select select "0"
click at [338, 98] on select "Pounds / Inches Kilograms / Centimeters" at bounding box center [370, 92] width 64 height 11
click at [358, 126] on div "Length" at bounding box center [362, 121] width 31 height 8
click at [357, 135] on input "1.00" at bounding box center [362, 131] width 27 height 10
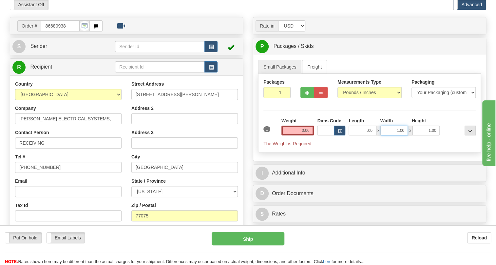
type input "0.00"
click at [381, 135] on input "1.00" at bounding box center [394, 131] width 27 height 10
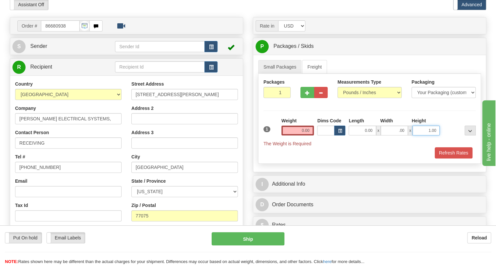
type input "0.00"
click at [422, 135] on input "1.00" at bounding box center [426, 131] width 27 height 10
type input "0.00"
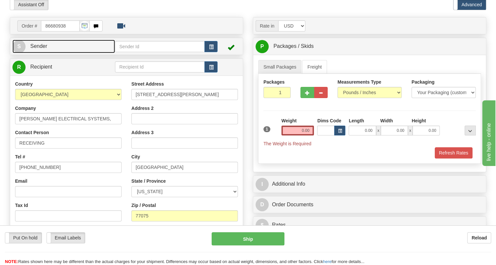
click at [42, 49] on span "Sender" at bounding box center [38, 46] width 17 height 6
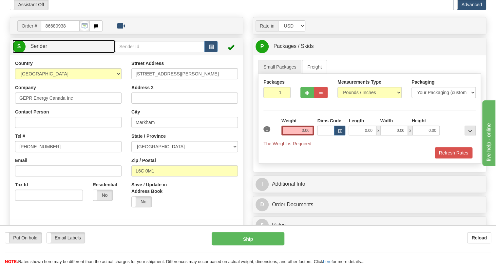
click at [42, 49] on span "Sender" at bounding box center [38, 46] width 17 height 6
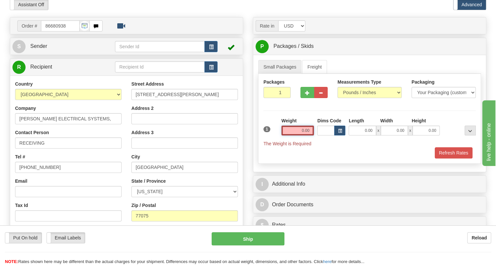
click at [300, 135] on input "0.00" at bounding box center [298, 131] width 33 height 10
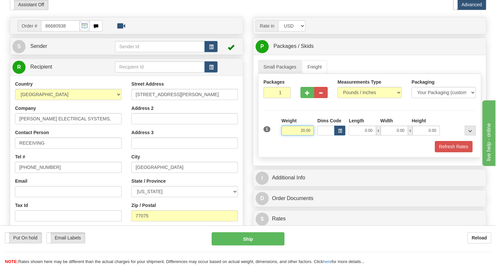
type input "20.00"
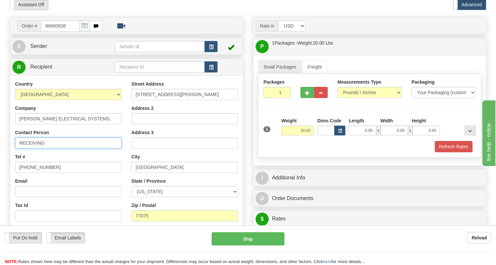
click at [67, 148] on input "RECEIVING" at bounding box center [68, 142] width 107 height 11
paste input "Durinda Wood"
click at [44, 148] on input "RECEIVING/DURINDA WOOD" at bounding box center [68, 142] width 107 height 11
click at [46, 148] on input "RECEIVING /DURINDA WOOD" at bounding box center [68, 142] width 107 height 11
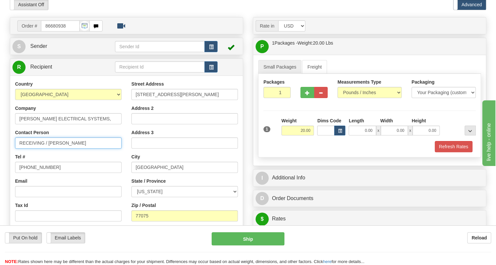
type input "RECEIVING / DURINDA WOOD"
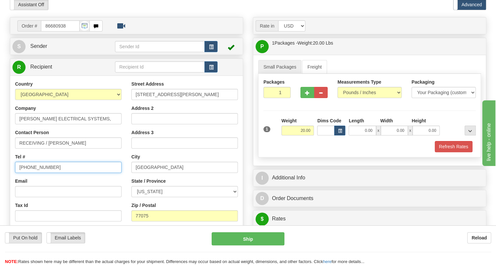
click at [38, 173] on input "(779)7960565" at bounding box center [68, 167] width 107 height 11
paste input "13) 947-4402"
type input "(713) 947-4402"
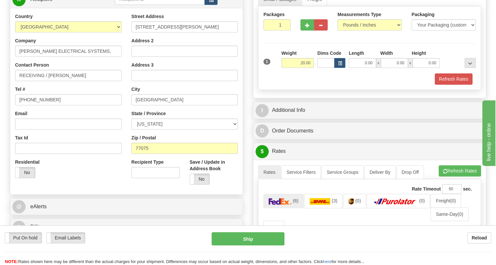
scroll to position [149, 0]
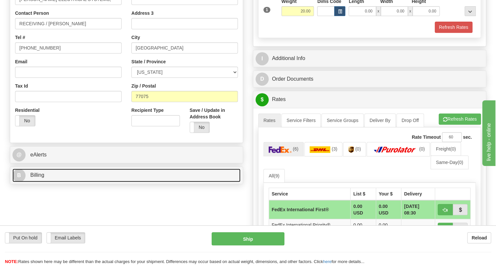
click at [39, 178] on span "Billing" at bounding box center [37, 175] width 14 height 6
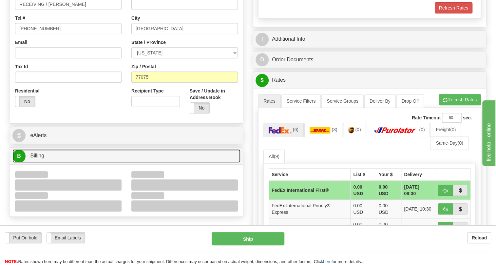
scroll to position [179, 0]
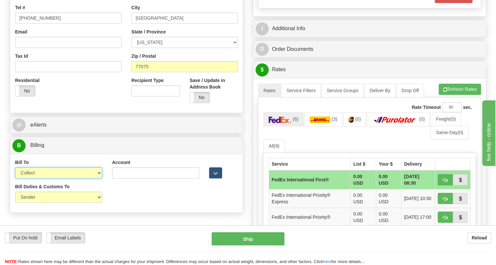
click at [95, 178] on select "Sender Recipient Third Party Collect" at bounding box center [58, 172] width 87 height 11
select select "2"
click at [15, 178] on select "Sender Recipient Third Party Collect" at bounding box center [58, 172] width 87 height 11
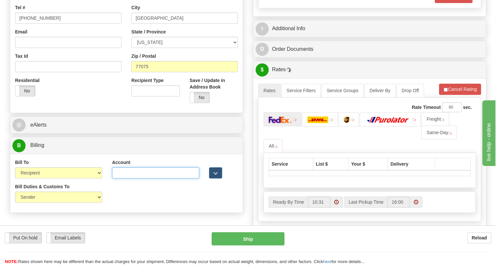
click at [117, 178] on input "Account" at bounding box center [155, 172] width 87 height 11
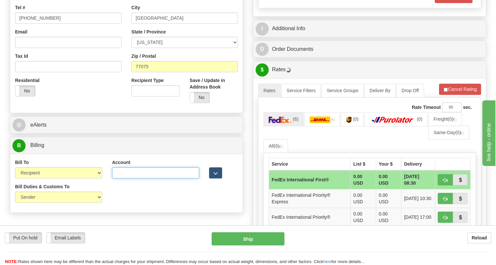
paste input "752125627"
type input "752125627"
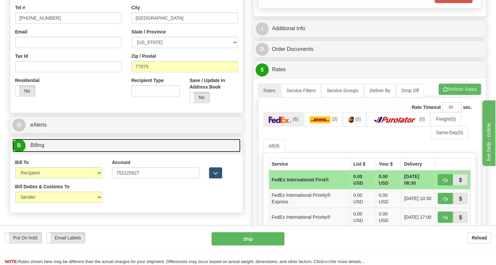
click at [37, 148] on span "Billing" at bounding box center [37, 145] width 14 height 6
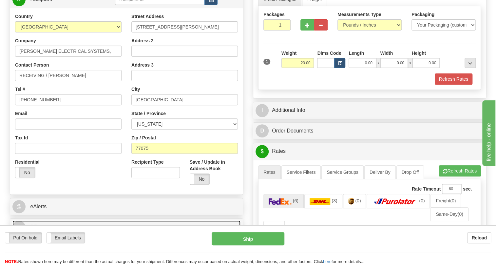
scroll to position [89, 0]
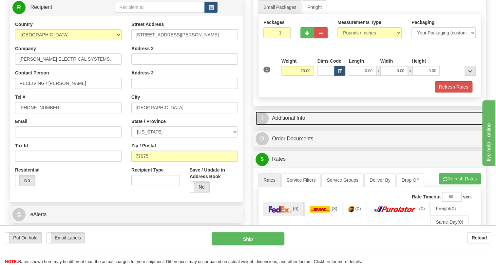
click at [293, 125] on link "I Additional Info" at bounding box center [370, 117] width 228 height 13
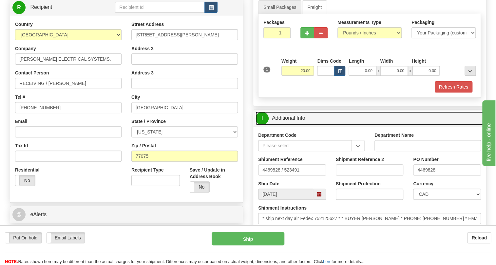
scroll to position [119, 0]
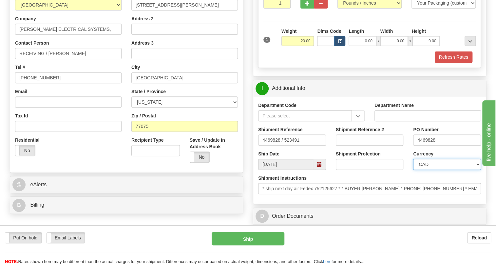
click at [449, 170] on select "CAD USD EUR ZAR RON ANG ARN AUD AUS AWG BBD BFR BGN BHD BMD BND BRC BRL CHP CKZ…" at bounding box center [447, 164] width 68 height 11
select select "1"
click at [413, 170] on select "CAD USD EUR ZAR RON ANG ARN AUD AUS AWG BBD BFR BGN BHD BMD BND BRC BRL CHP CKZ…" at bounding box center [447, 164] width 68 height 11
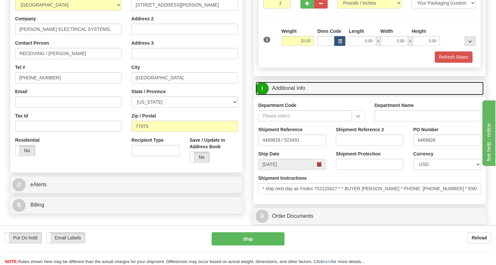
click at [287, 95] on link "I Additional Info" at bounding box center [370, 88] width 228 height 13
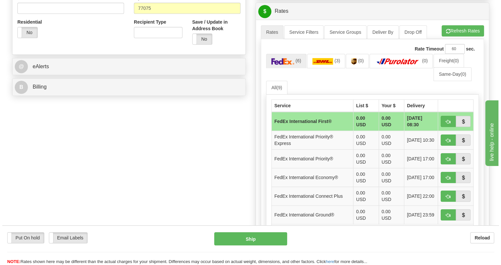
scroll to position [238, 0]
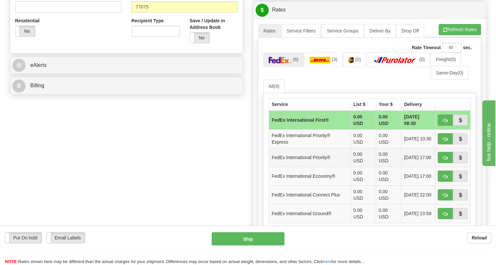
click at [301, 167] on td "FedEx International Priority®" at bounding box center [310, 157] width 82 height 19
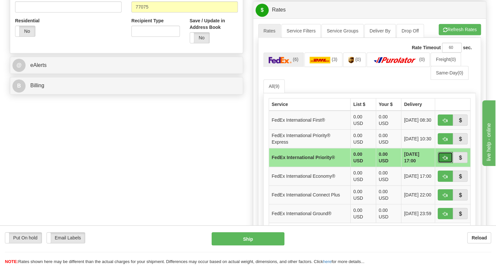
click at [448, 163] on button "button" at bounding box center [445, 157] width 15 height 11
type input "01"
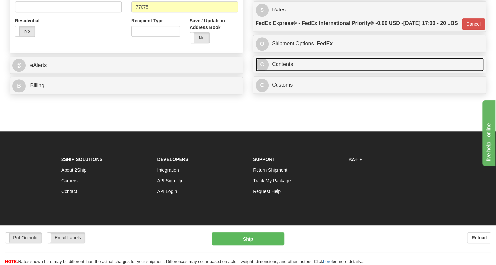
click at [288, 71] on link "C Contents" at bounding box center [370, 64] width 228 height 13
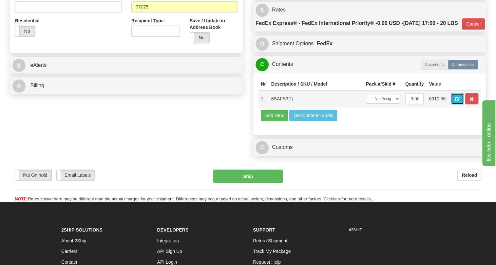
click at [455, 104] on button "button" at bounding box center [457, 98] width 13 height 11
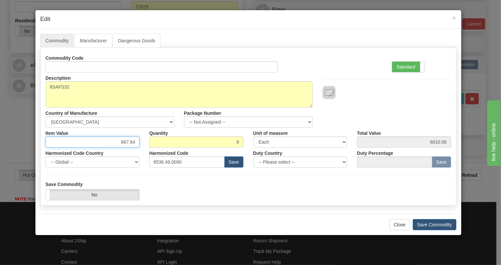
click at [126, 142] on input "667.84" at bounding box center [93, 141] width 94 height 11
type input "442.25"
type input "3980.25"
click at [402, 67] on label "Standard" at bounding box center [408, 67] width 32 height 10
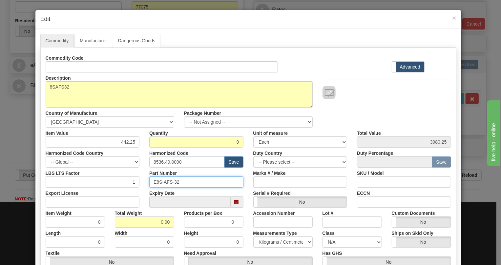
drag, startPoint x: 177, startPoint y: 180, endPoint x: 152, endPoint y: 182, distance: 25.3
click at [152, 182] on input "E8S-AFS-32" at bounding box center [196, 181] width 94 height 11
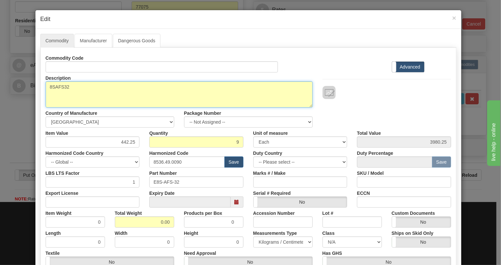
click at [59, 85] on textarea "8SAFS32" at bounding box center [179, 94] width 267 height 26
paste textarea "-AFS-"
type textarea "8S-AFS-32"
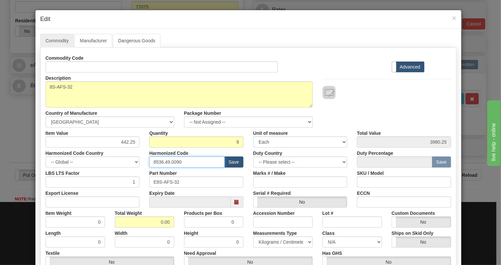
click at [173, 162] on input "8536.49.0090" at bounding box center [186, 161] width 75 height 11
paste input "9027.50.406"
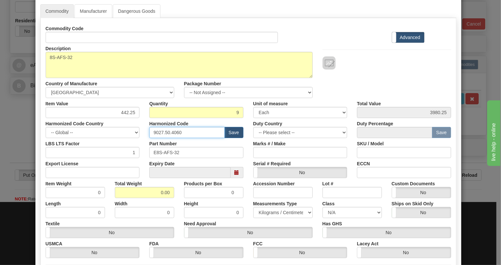
type input "9027.50.4060"
click at [154, 188] on input "0.00" at bounding box center [144, 192] width 59 height 11
type input "1.00"
type input "0.1111"
click at [285, 215] on select "Pounds / Inches Kilograms / Centimeters" at bounding box center [282, 212] width 59 height 11
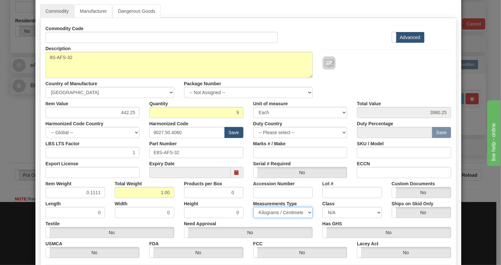
select select "0"
click at [253, 207] on select "Pounds / Inches Kilograms / Centimeters" at bounding box center [282, 212] width 59 height 11
drag, startPoint x: 98, startPoint y: 190, endPoint x: 95, endPoint y: 196, distance: 6.3
click at [95, 196] on input "0.1111" at bounding box center [75, 192] width 59 height 11
type input "0.1110"
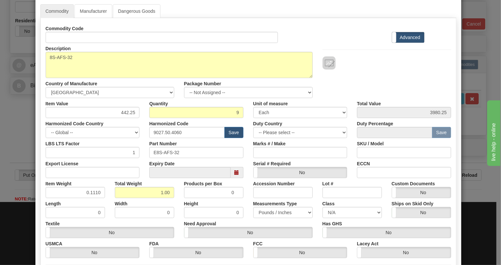
click at [104, 199] on div "Length 0" at bounding box center [75, 208] width 69 height 20
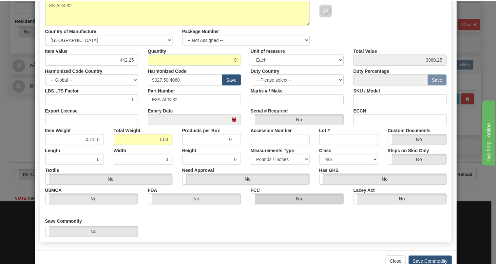
scroll to position [100, 0]
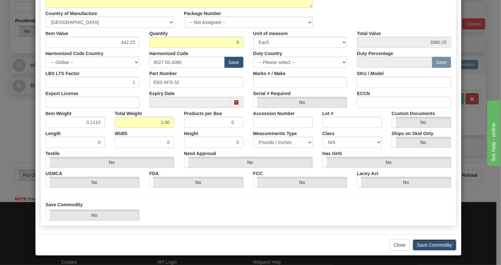
click at [426, 243] on button "Save Commodity" at bounding box center [434, 244] width 44 height 11
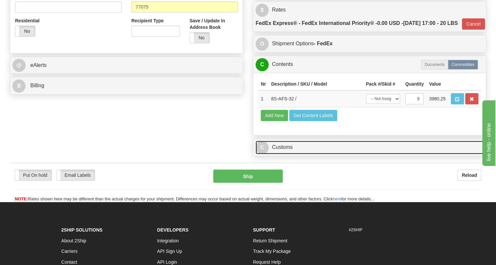
click at [276, 154] on link "C Customs" at bounding box center [370, 147] width 228 height 13
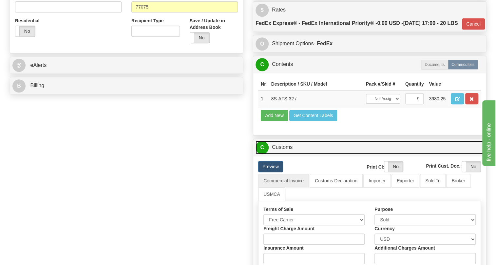
click at [279, 154] on link "C Customs" at bounding box center [370, 147] width 228 height 13
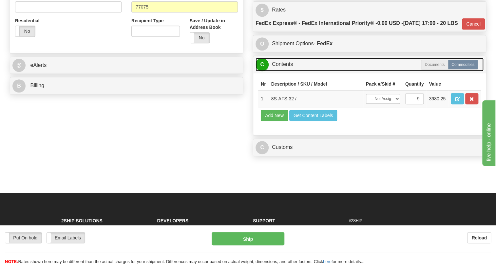
click at [286, 71] on link "C Contents" at bounding box center [370, 64] width 228 height 13
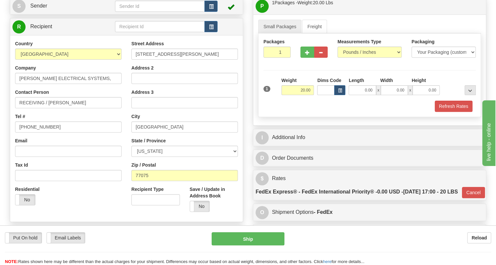
scroll to position [59, 0]
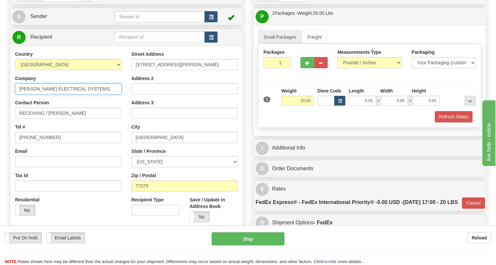
click at [104, 94] on input "POWELL ELECTRICAL SYSTEMS," at bounding box center [68, 88] width 107 height 11
click at [188, 70] on input "8424 Hansen Road" at bounding box center [184, 64] width 107 height 11
type input "8424 HANSEN ROAD"
click at [152, 143] on input "Houston" at bounding box center [184, 137] width 107 height 11
click at [145, 143] on input "Houston" at bounding box center [184, 137] width 107 height 11
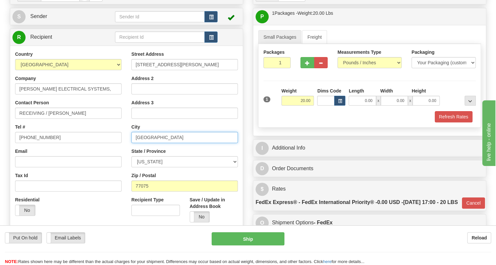
click at [145, 143] on input "Houston" at bounding box center [184, 137] width 107 height 11
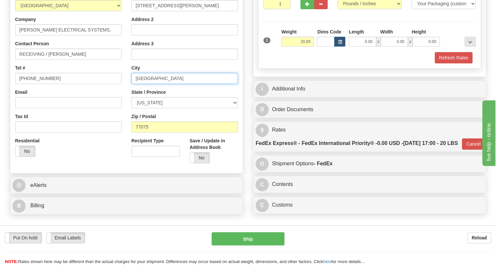
scroll to position [119, 0]
type input "HOUSTON"
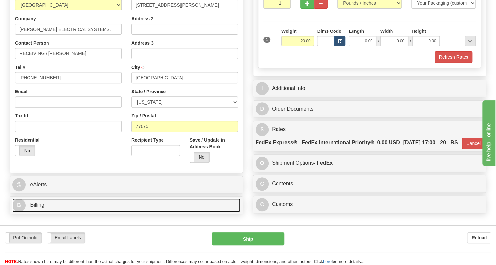
click at [34, 208] on span "Billing" at bounding box center [37, 205] width 14 height 6
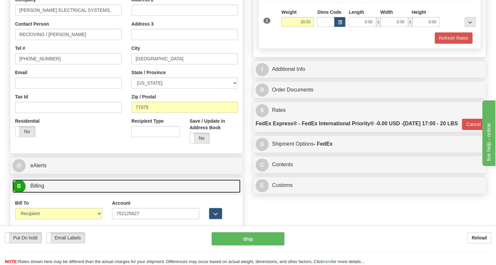
scroll to position [149, 0]
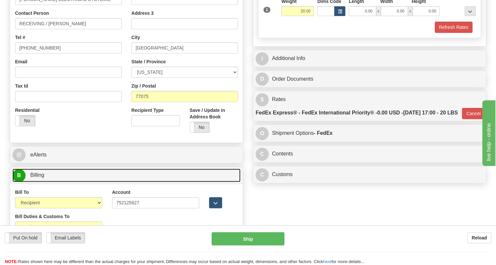
click at [36, 178] on span "Billing" at bounding box center [37, 175] width 14 height 6
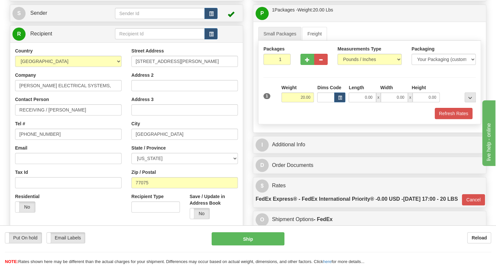
scroll to position [59, 0]
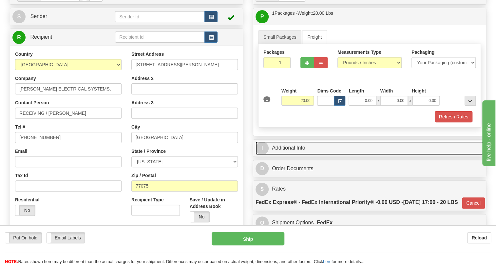
click at [290, 155] on link "I Additional Info" at bounding box center [370, 147] width 228 height 13
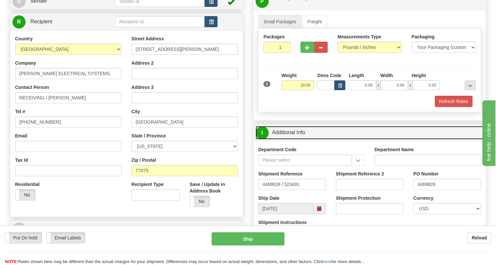
scroll to position [89, 0]
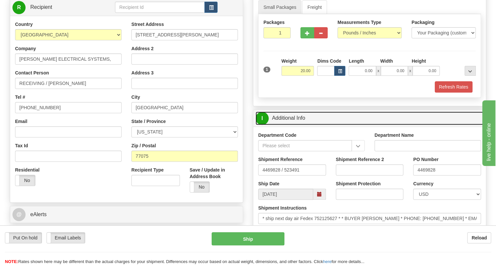
click at [292, 125] on link "I Additional Info" at bounding box center [370, 117] width 228 height 13
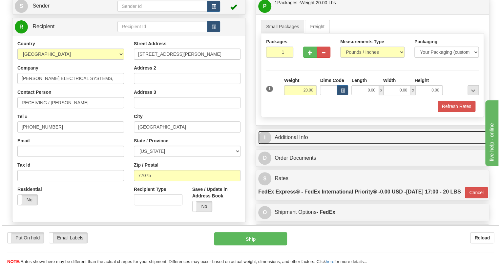
scroll to position [59, 0]
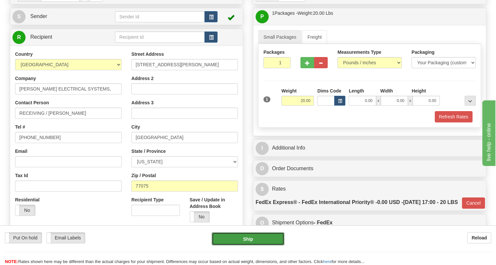
click at [250, 241] on button "Ship" at bounding box center [248, 238] width 73 height 13
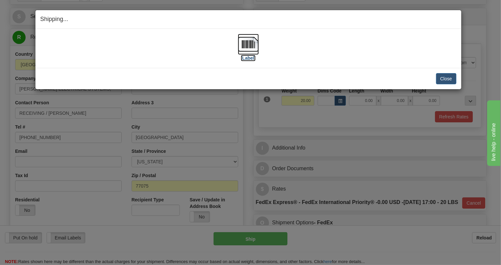
click at [247, 48] on img at bounding box center [248, 44] width 21 height 21
click at [445, 79] on button "Close" at bounding box center [446, 78] width 20 height 11
